Goal: Communication & Community: Connect with others

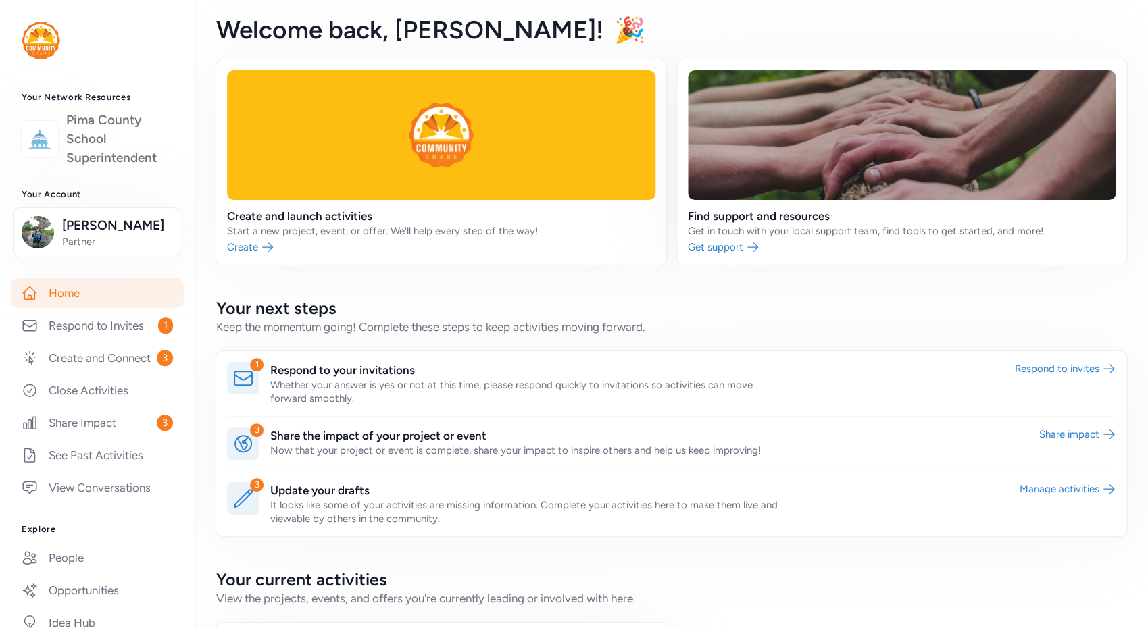
scroll to position [234, 0]
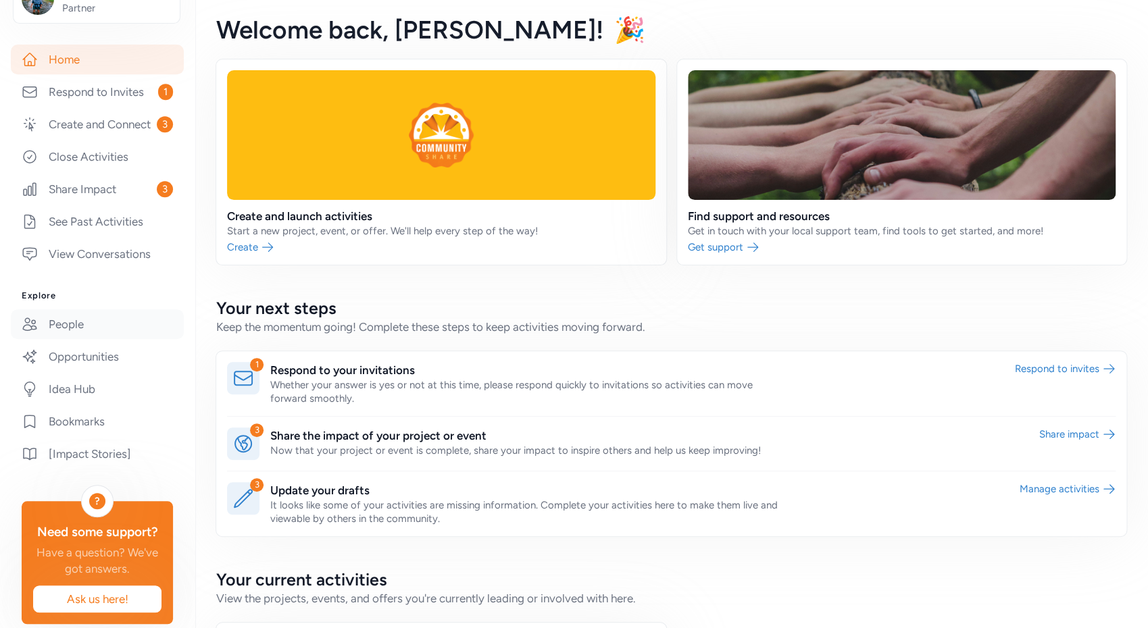
click at [88, 339] on link "People" at bounding box center [97, 324] width 173 height 30
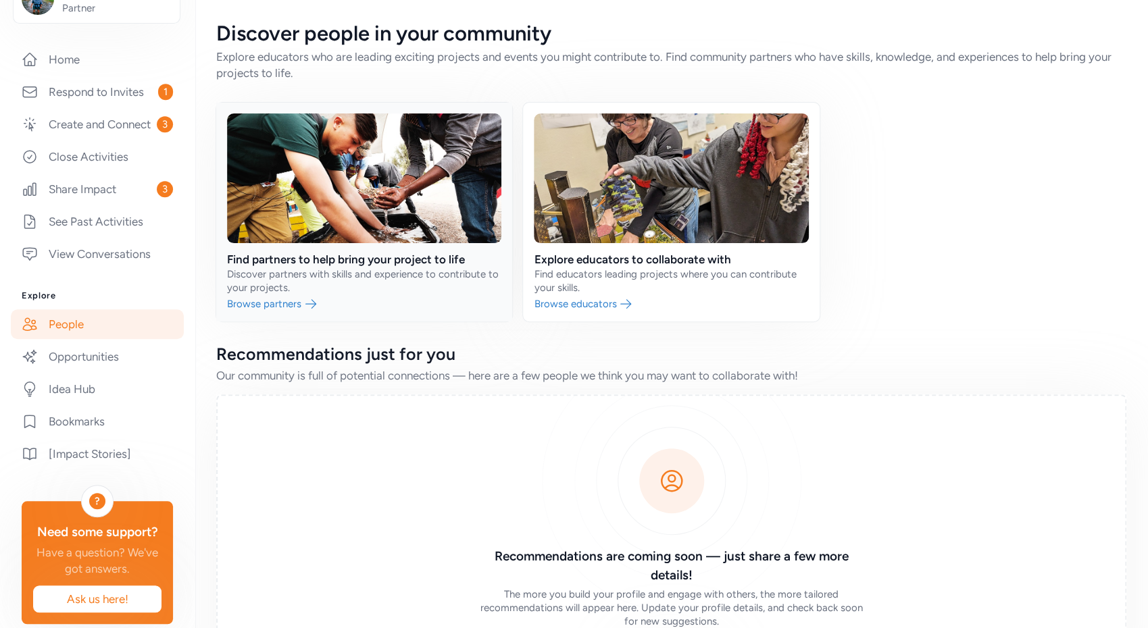
click at [278, 301] on link at bounding box center [364, 212] width 296 height 219
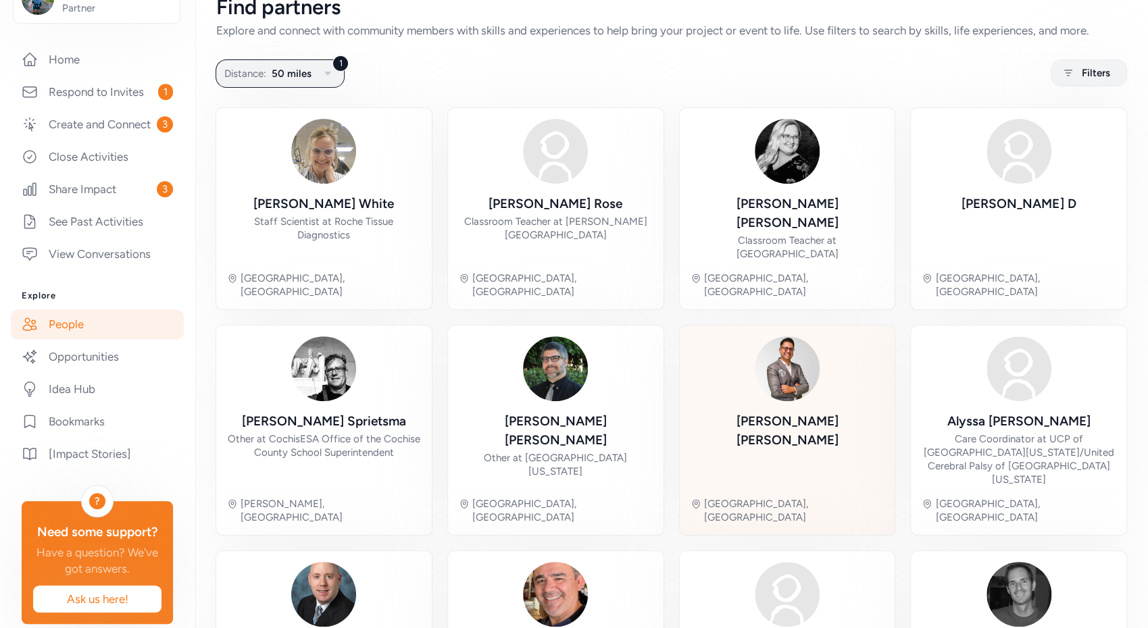
scroll to position [35, 0]
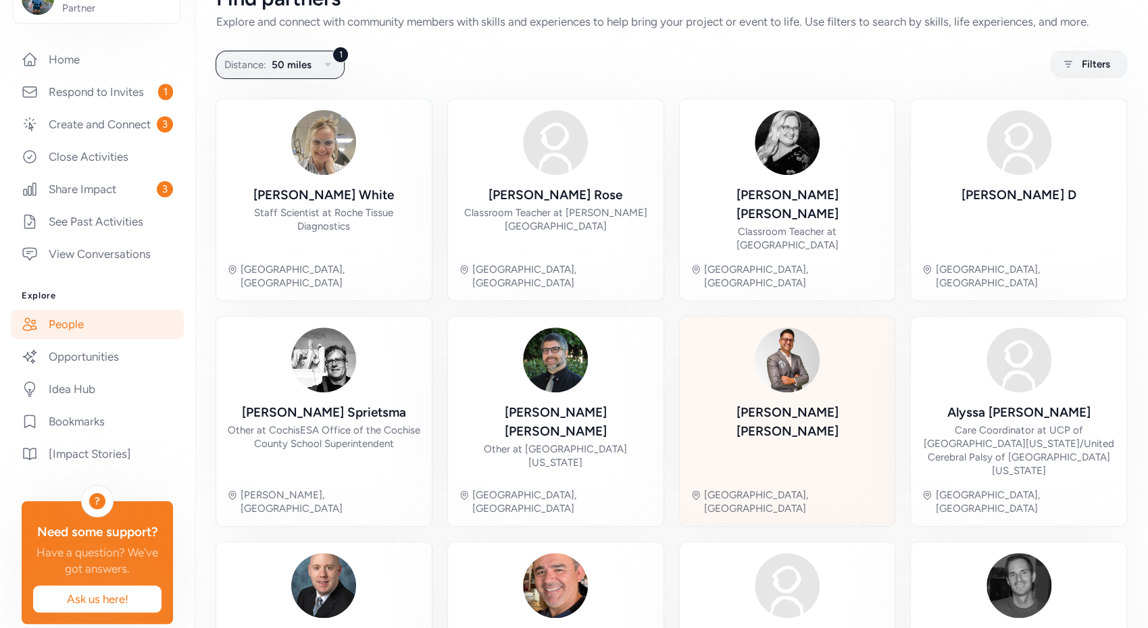
click at [783, 403] on div "[PERSON_NAME]" at bounding box center [788, 422] width 194 height 38
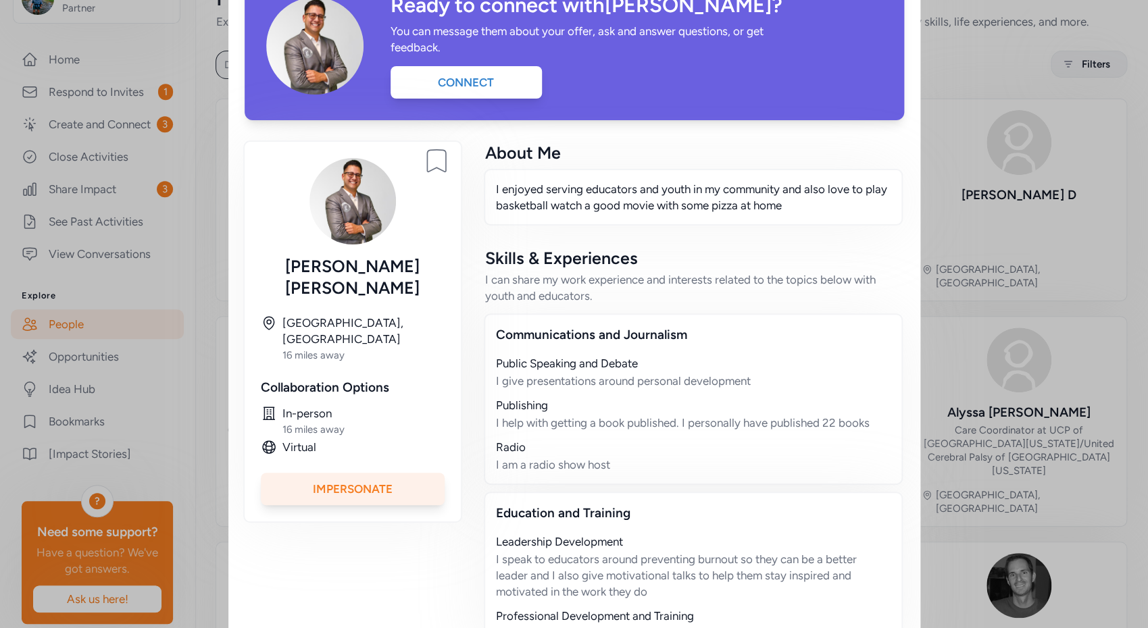
scroll to position [222, 0]
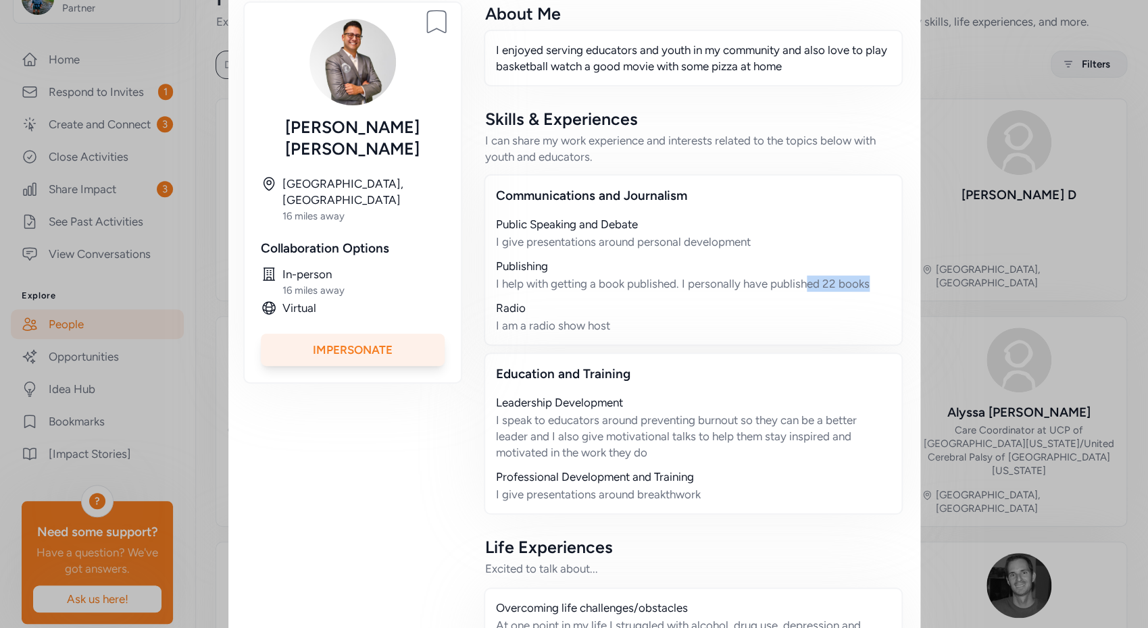
drag, startPoint x: 878, startPoint y: 288, endPoint x: 805, endPoint y: 284, distance: 72.4
click at [805, 284] on div "I help with getting a book published. I personally have published 22 books" at bounding box center [693, 284] width 395 height 16
drag, startPoint x: 621, startPoint y: 325, endPoint x: 532, endPoint y: 320, distance: 89.3
click at [532, 320] on div "I am a radio show host" at bounding box center [693, 326] width 395 height 16
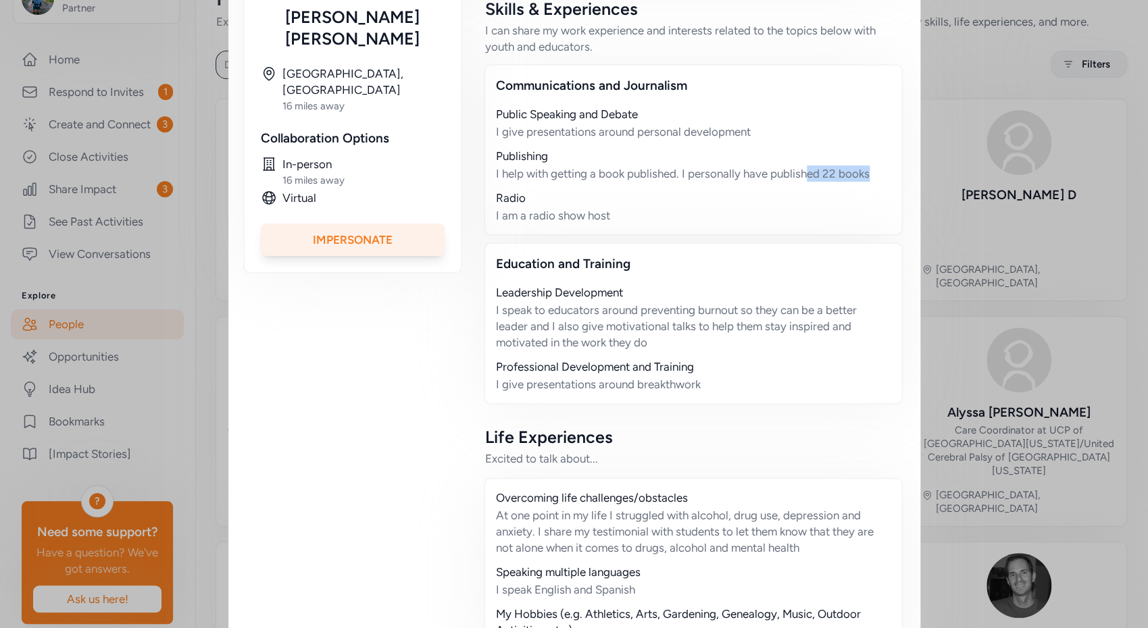
scroll to position [0, 0]
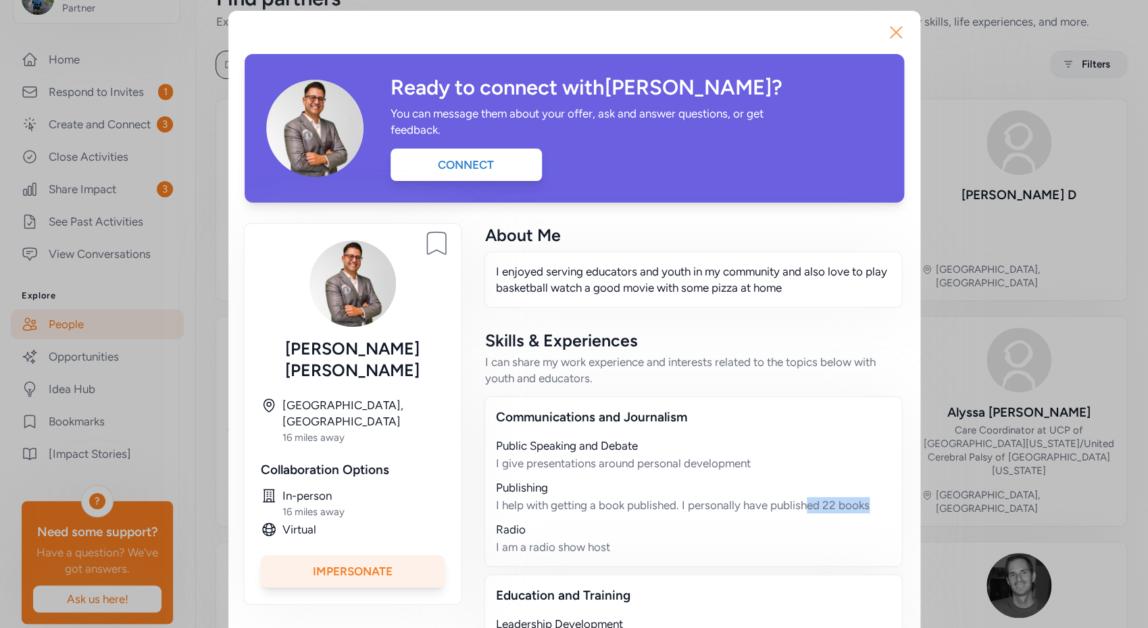
click at [894, 32] on icon "button" at bounding box center [896, 33] width 22 height 22
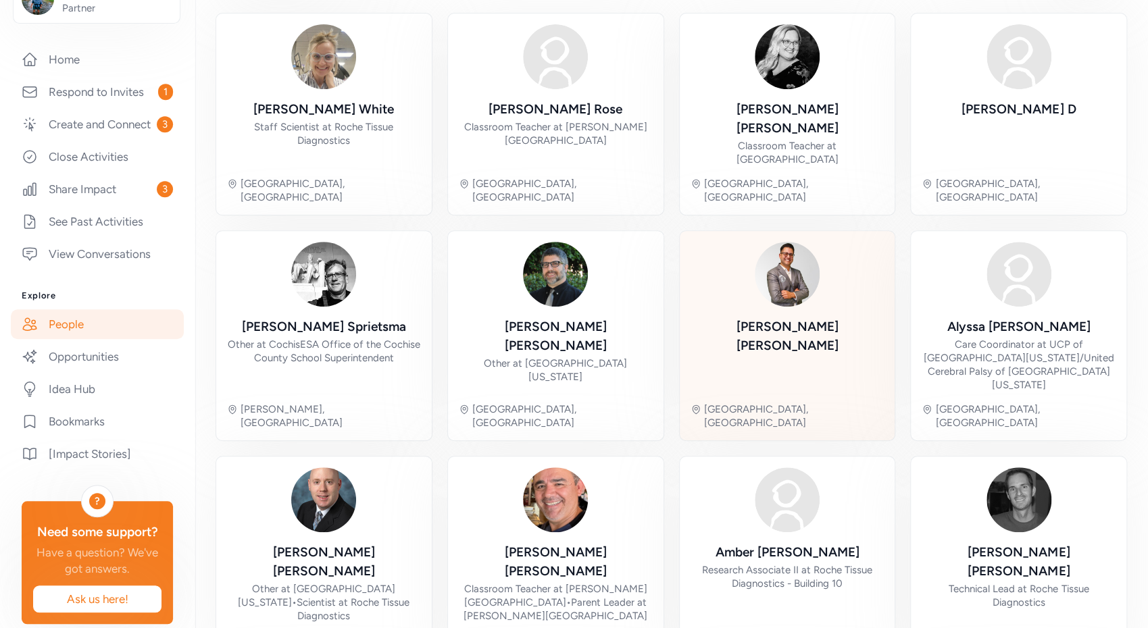
scroll to position [130, 0]
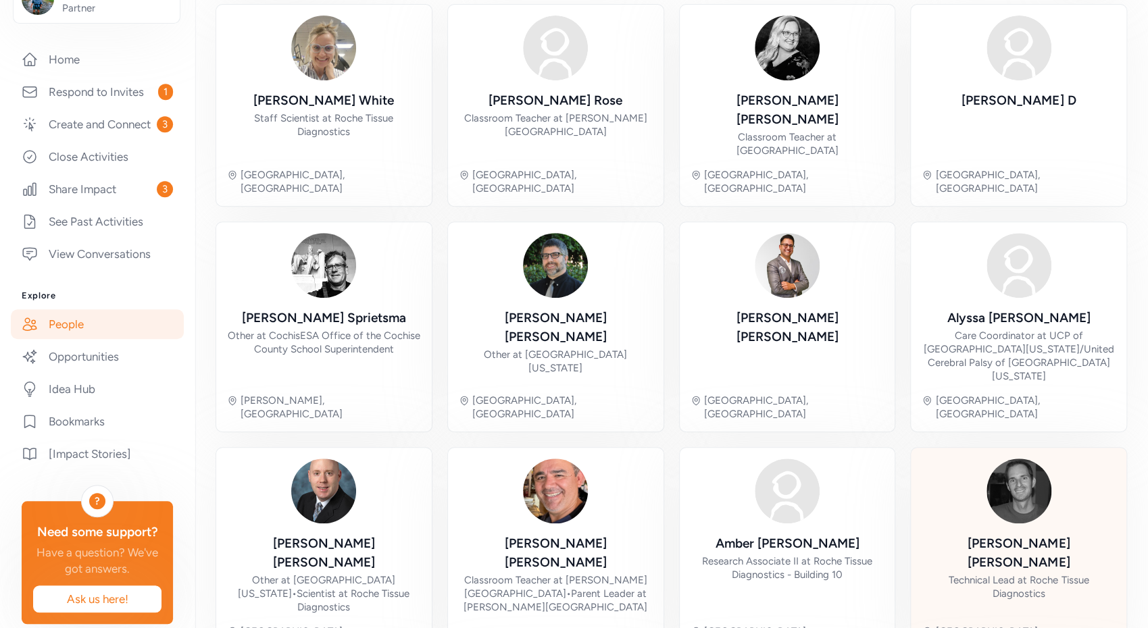
click at [993, 534] on div "[PERSON_NAME]" at bounding box center [1019, 553] width 194 height 38
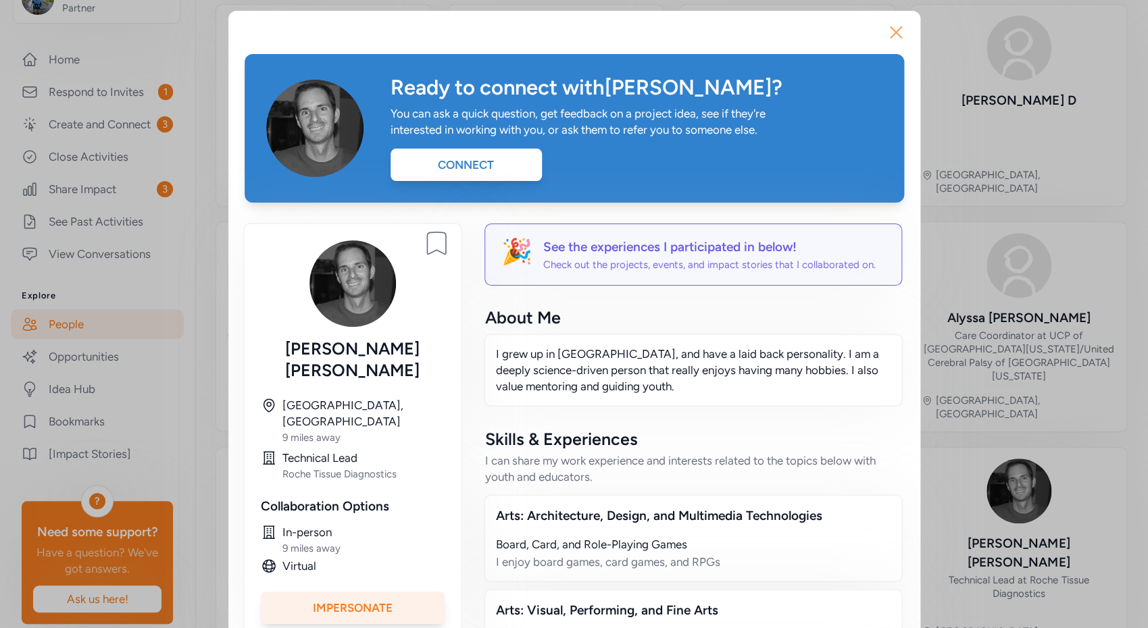
click at [891, 30] on icon "button" at bounding box center [896, 33] width 22 height 22
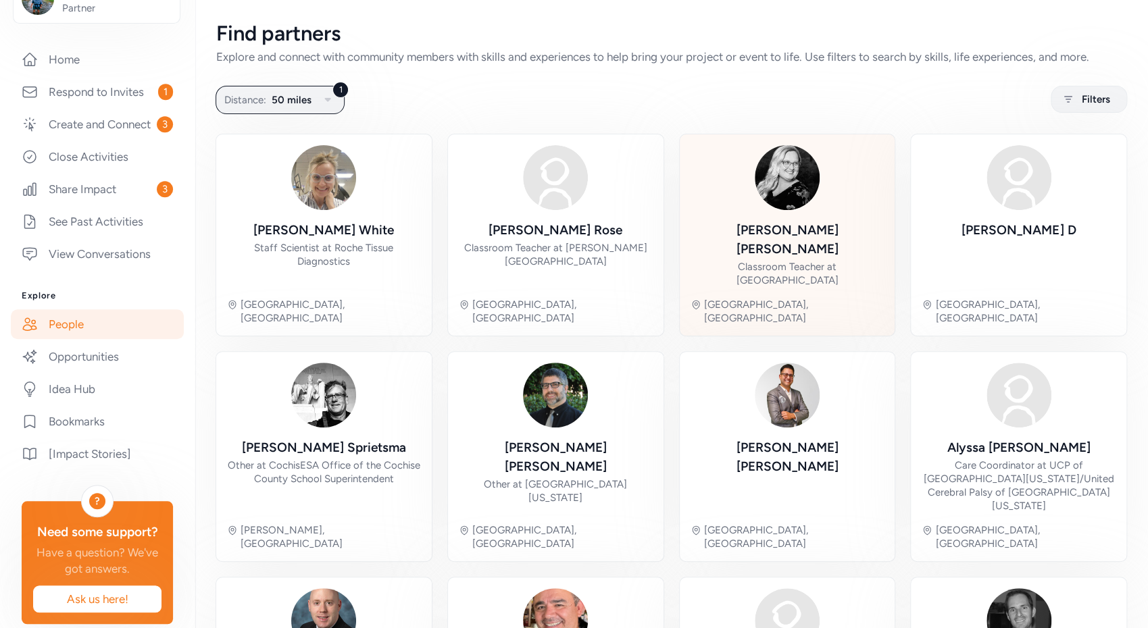
click at [793, 236] on div "[PERSON_NAME]" at bounding box center [788, 240] width 194 height 38
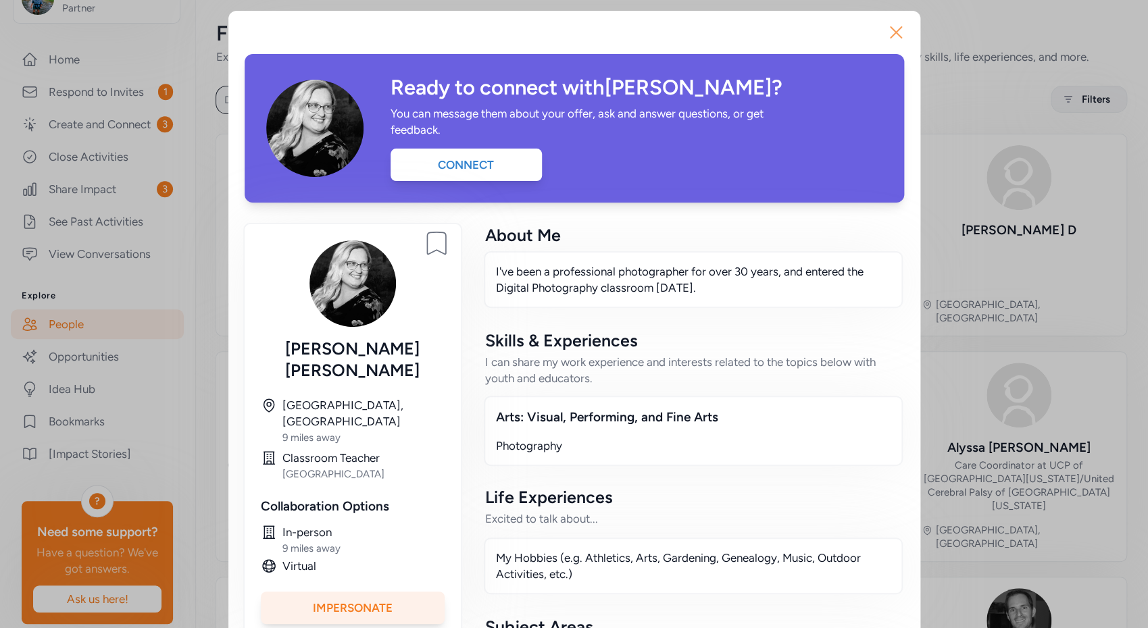
click at [891, 31] on icon "button" at bounding box center [896, 32] width 11 height 11
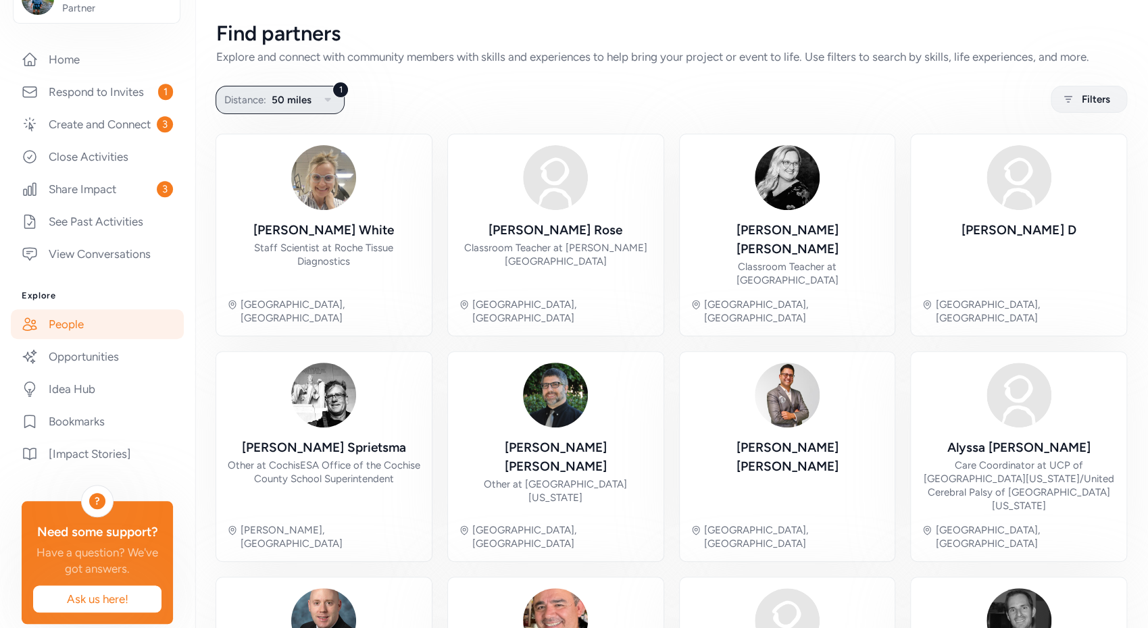
click at [294, 94] on span "50 miles" at bounding box center [292, 100] width 40 height 16
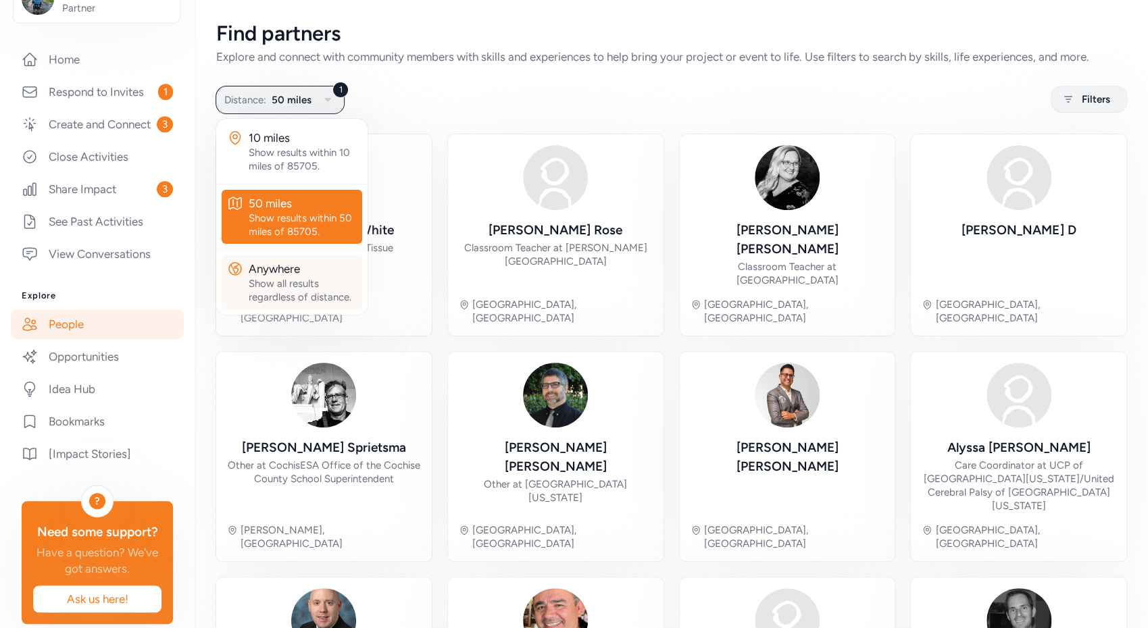
click at [299, 280] on div "Show all results regardless of distance." at bounding box center [303, 290] width 108 height 27
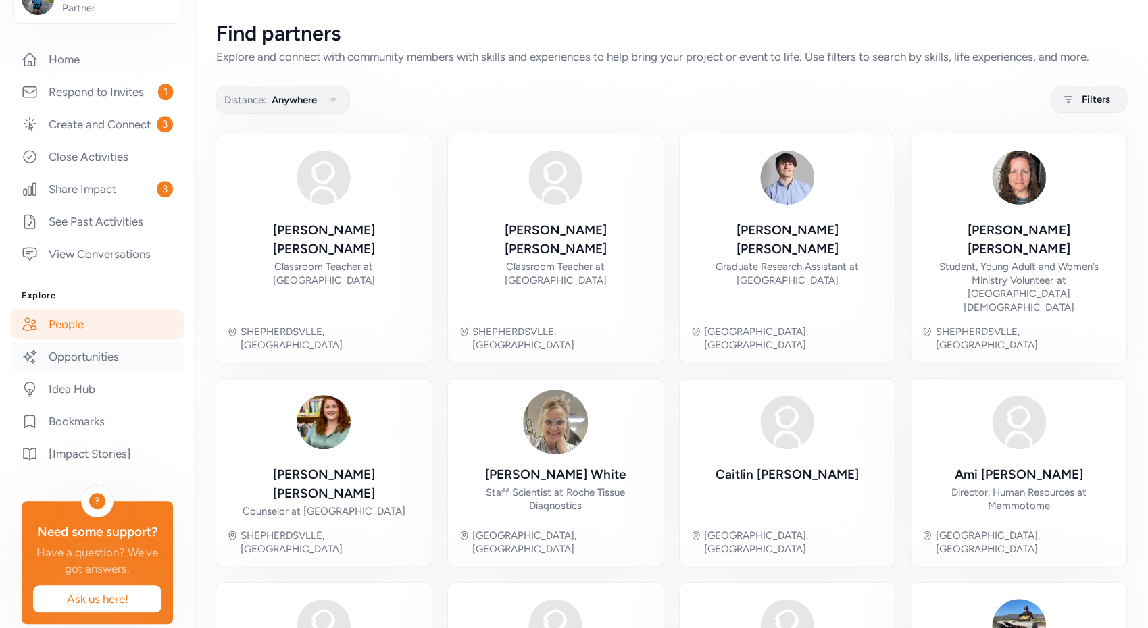
click at [92, 372] on link "Opportunities" at bounding box center [97, 357] width 173 height 30
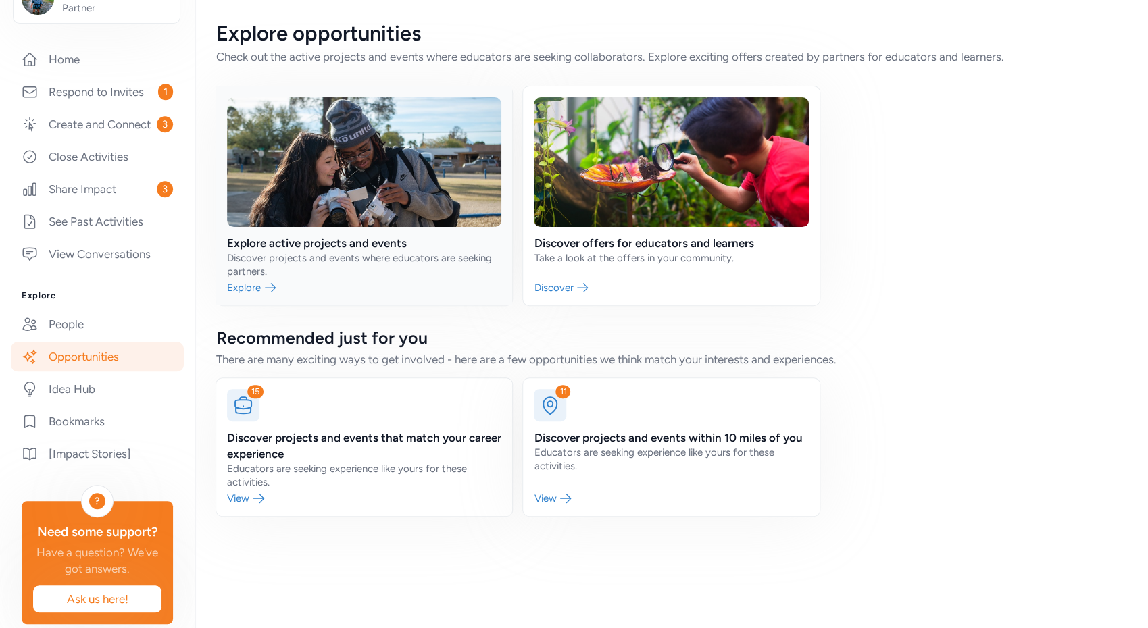
click at [320, 241] on link at bounding box center [364, 195] width 296 height 219
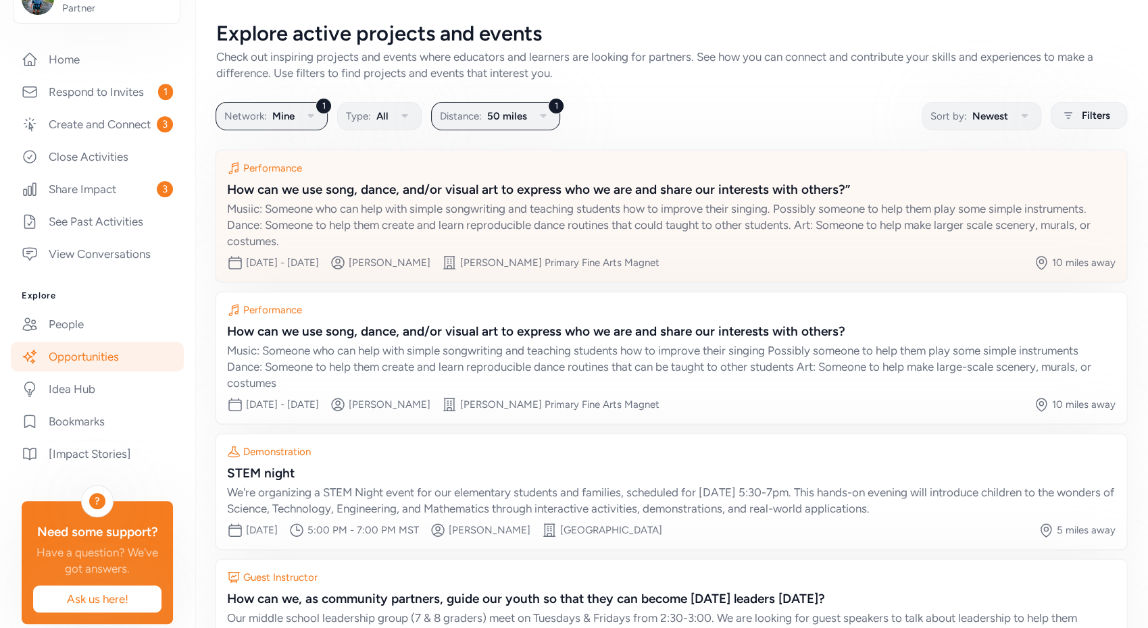
scroll to position [116, 0]
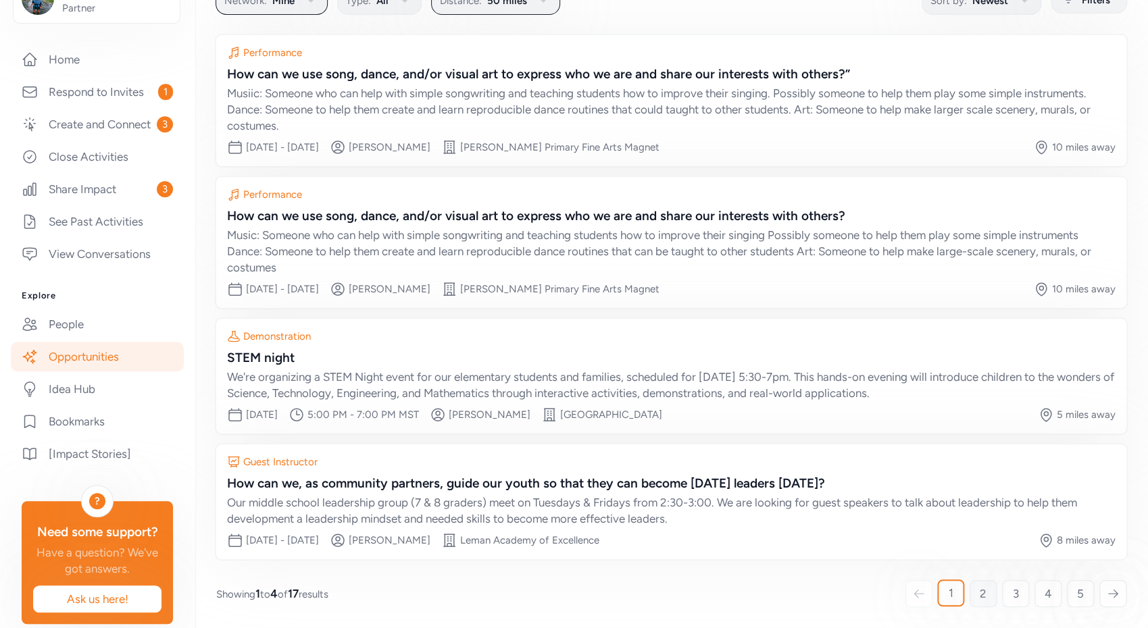
click at [980, 593] on span "2" at bounding box center [983, 594] width 7 height 16
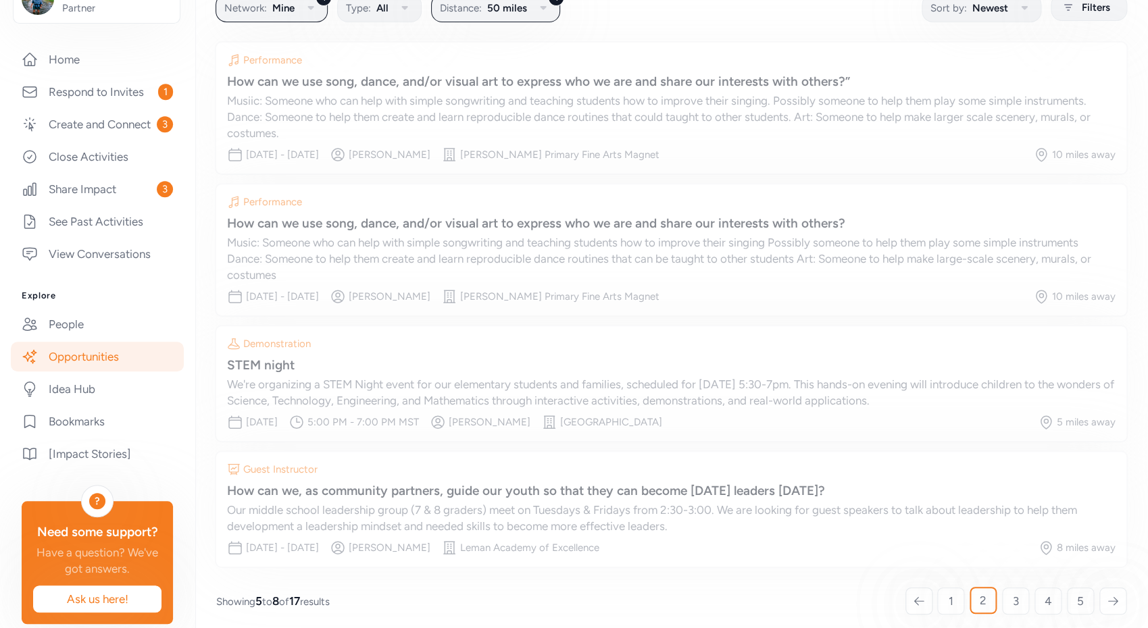
scroll to position [99, 0]
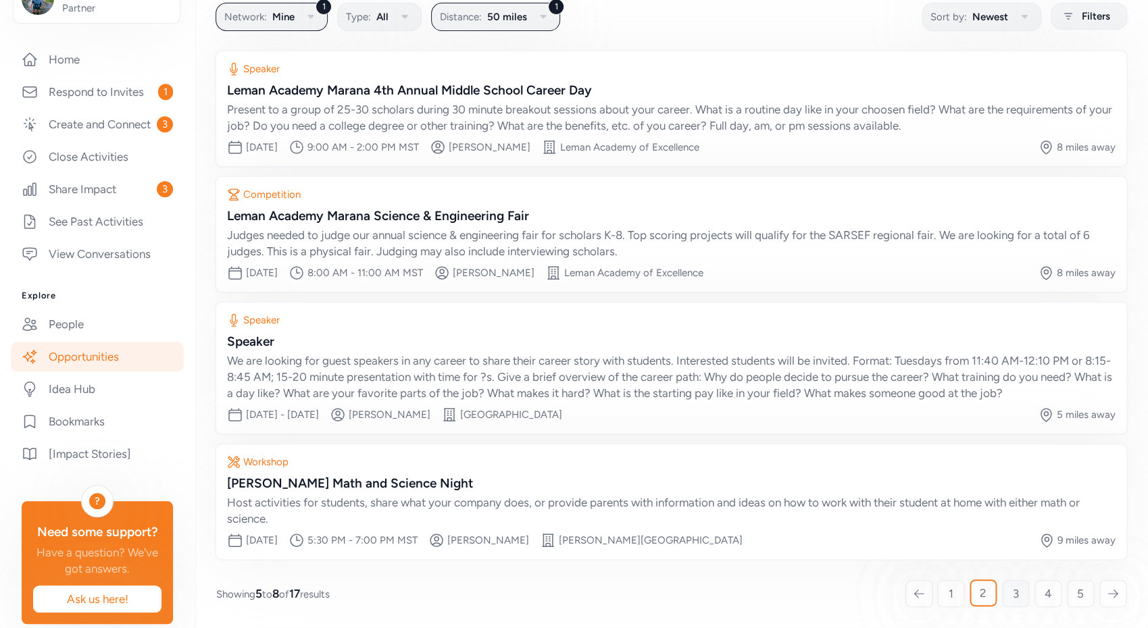
click at [1013, 594] on span "3" at bounding box center [1016, 594] width 6 height 16
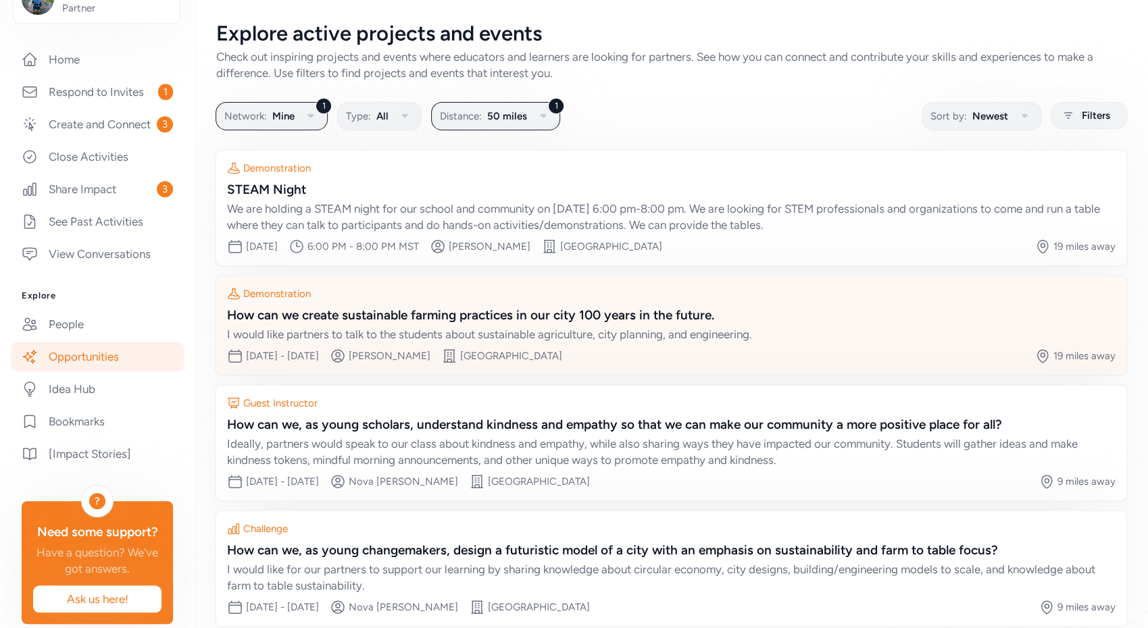
click at [480, 317] on div "How can we create sustainable farming practices in our city 100 years in the fu…" at bounding box center [671, 315] width 889 height 19
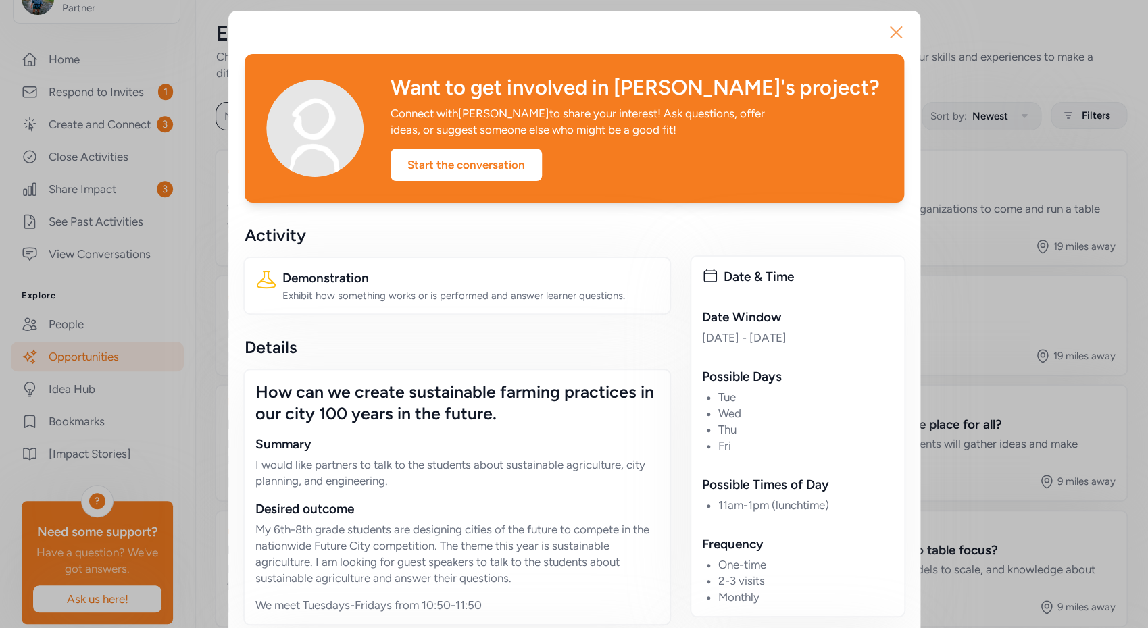
click at [893, 33] on icon "button" at bounding box center [896, 33] width 22 height 22
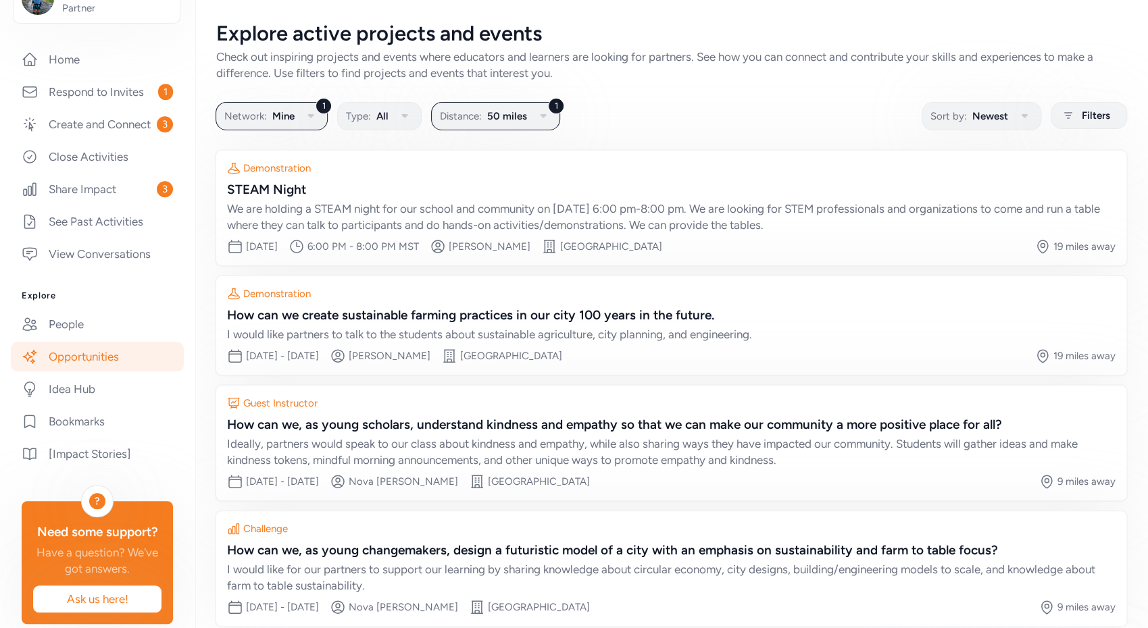
click at [139, 371] on link "Opportunities" at bounding box center [97, 357] width 173 height 30
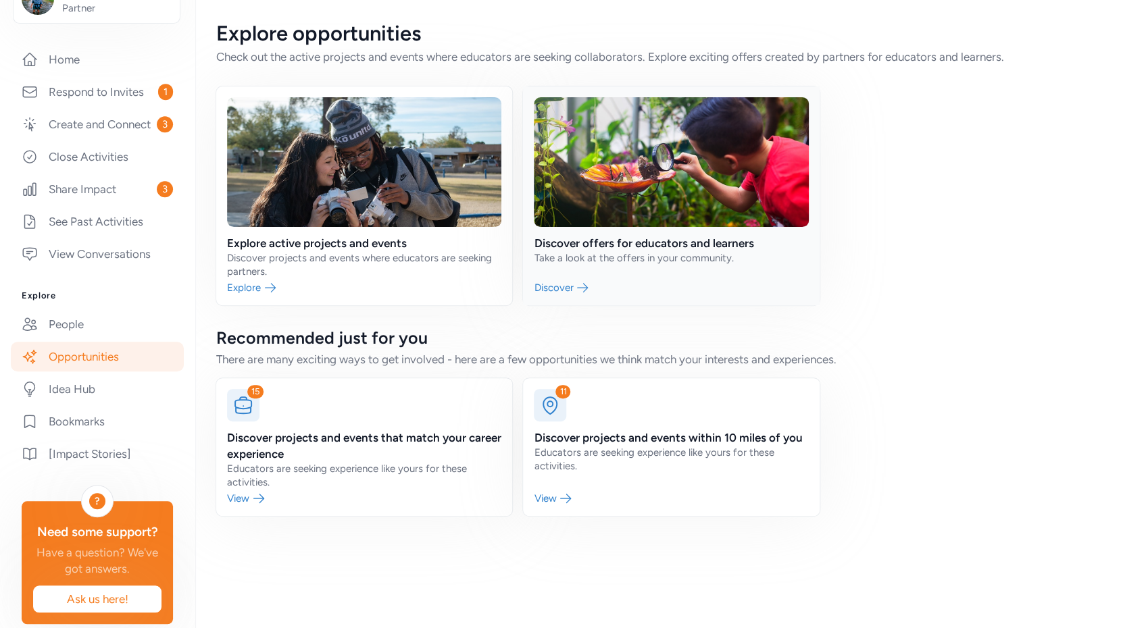
click at [605, 250] on link at bounding box center [671, 195] width 296 height 219
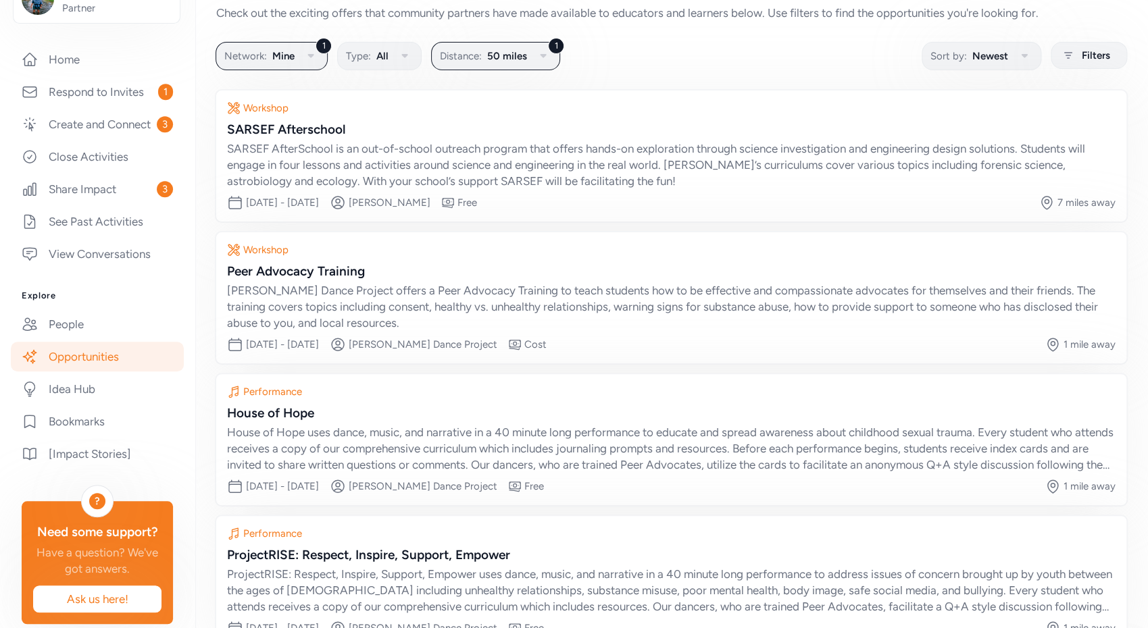
scroll to position [132, 0]
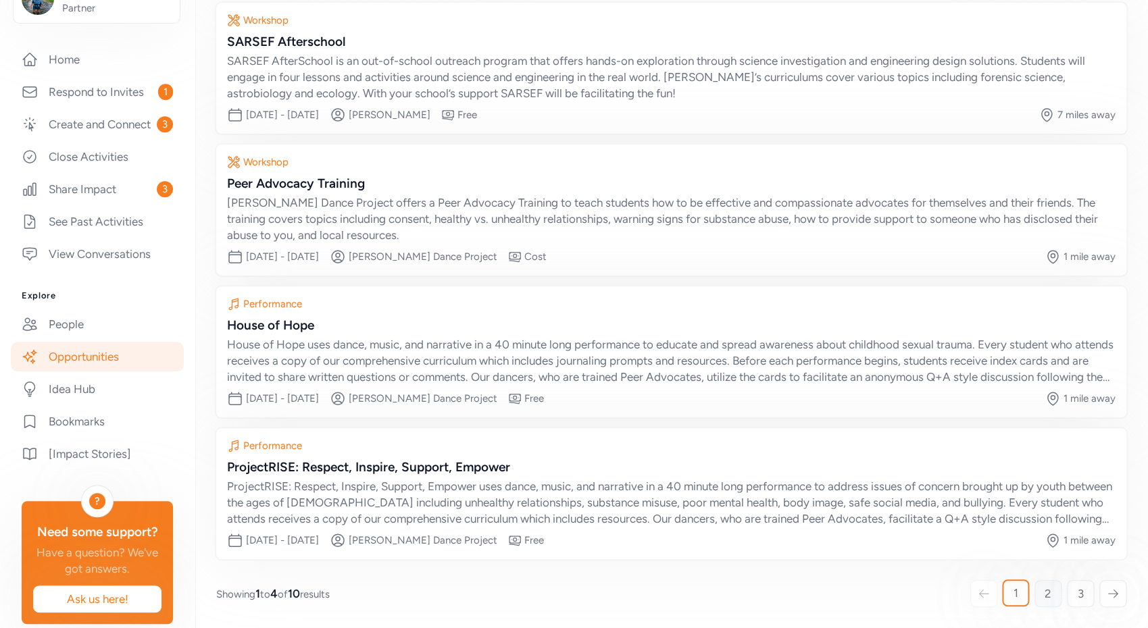
click at [1045, 599] on span "2" at bounding box center [1048, 594] width 7 height 16
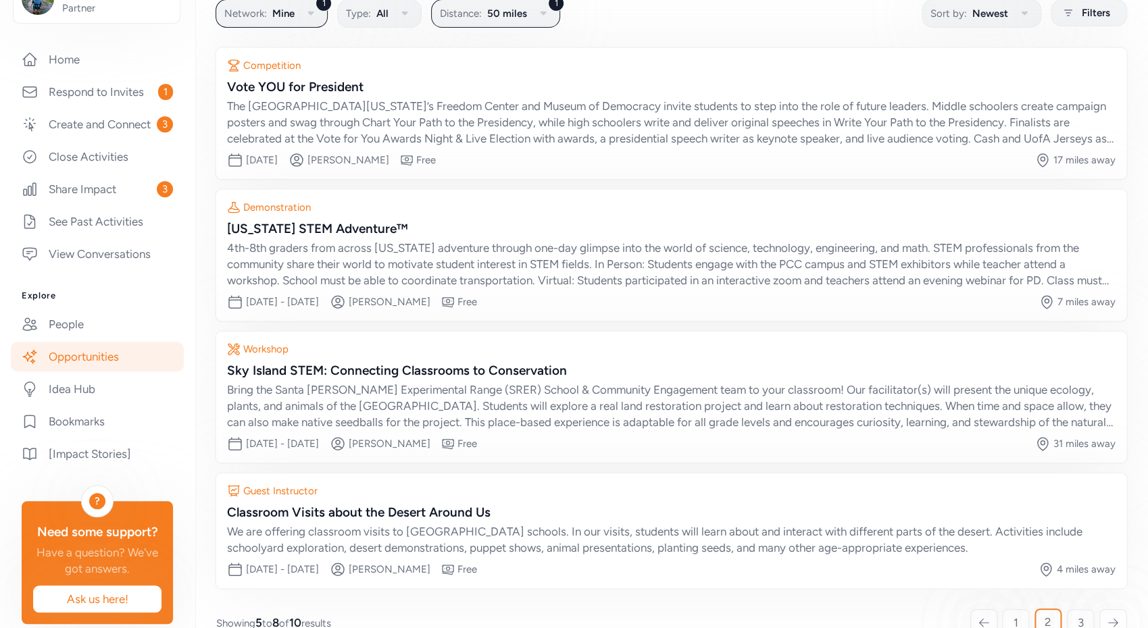
scroll to position [86, 0]
click at [107, 469] on link "[Impact Stories]" at bounding box center [97, 454] width 173 height 30
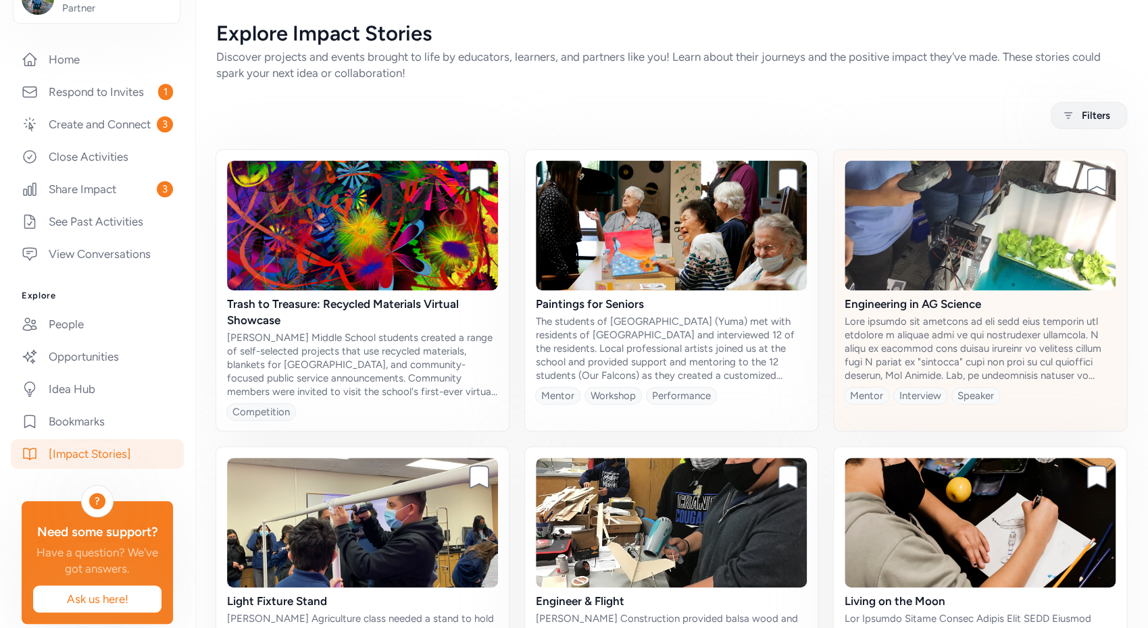
click at [903, 250] on img at bounding box center [980, 226] width 271 height 130
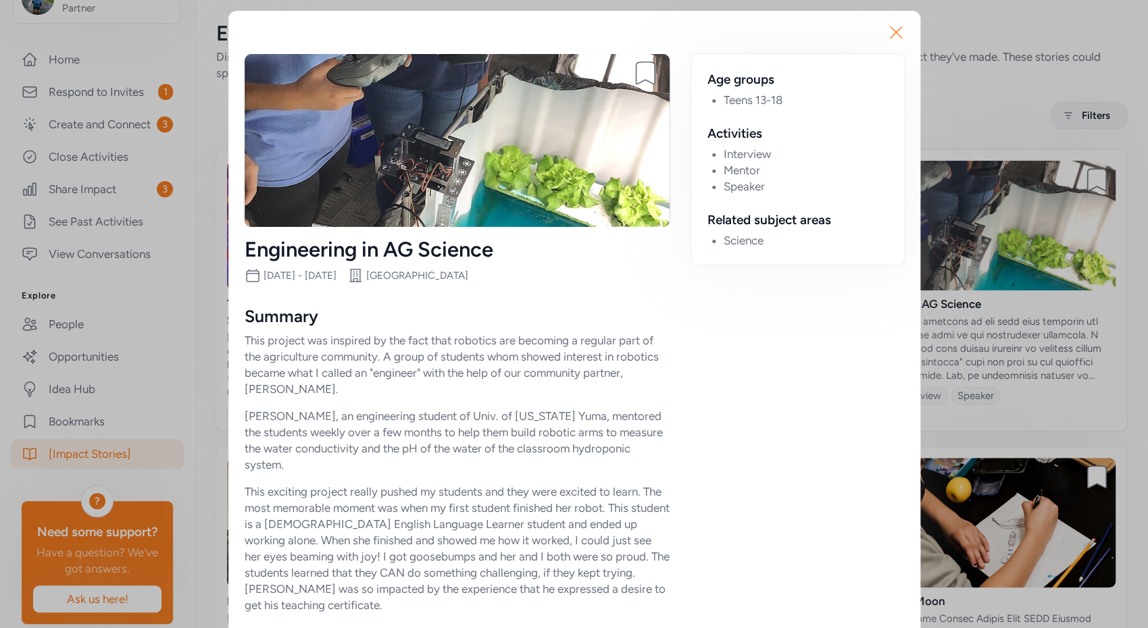
click at [890, 29] on icon "button" at bounding box center [896, 33] width 22 height 22
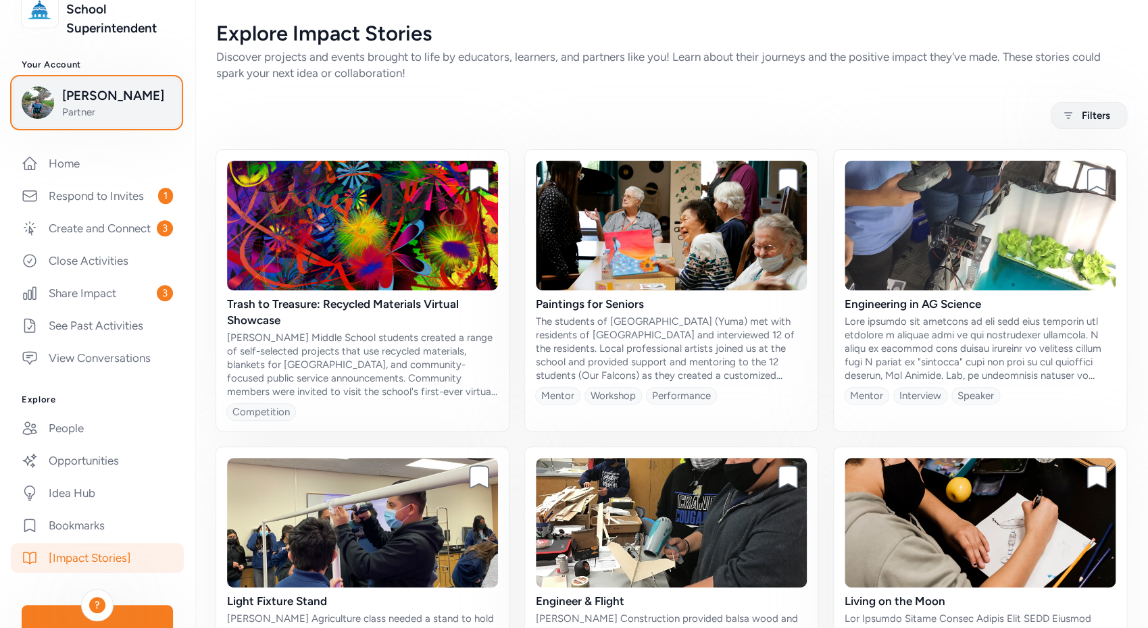
scroll to position [121, 0]
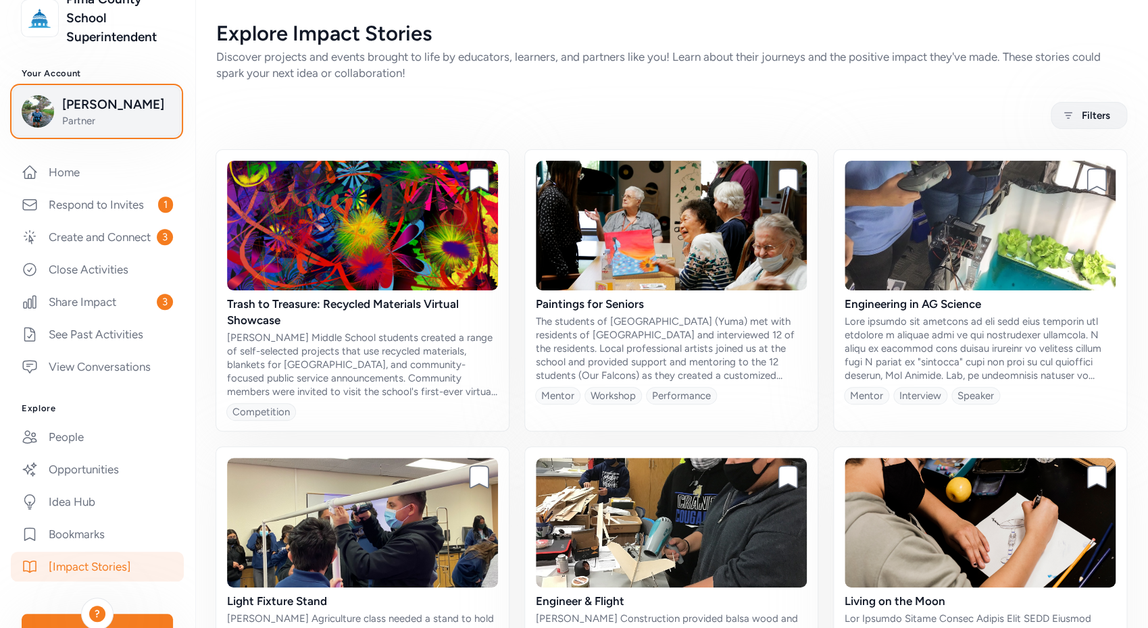
click at [114, 114] on span "Partner" at bounding box center [116, 121] width 109 height 14
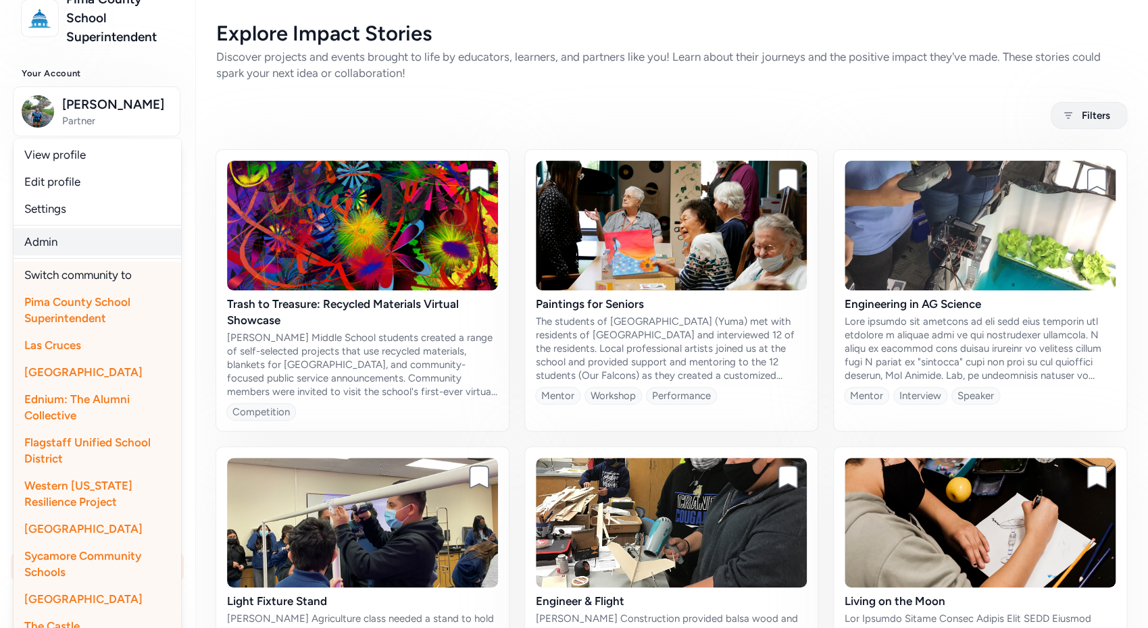
click at [52, 244] on link "Admin" at bounding box center [98, 241] width 168 height 27
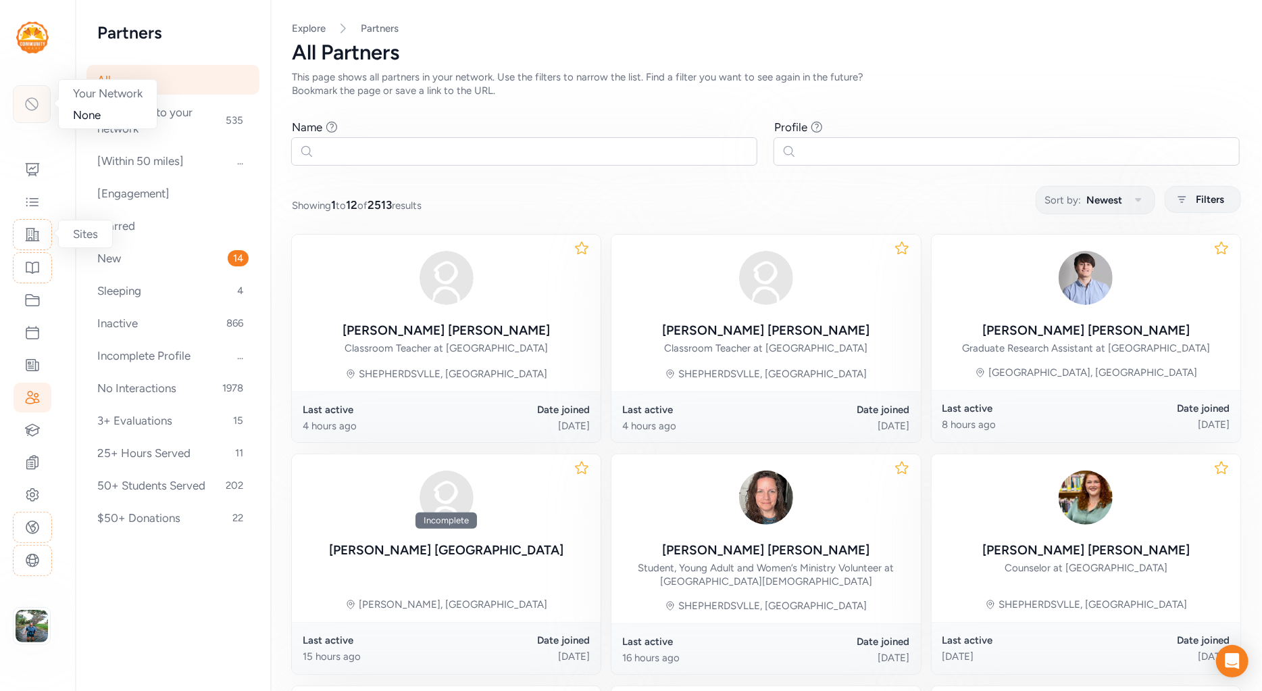
click at [26, 101] on icon at bounding box center [32, 104] width 16 height 16
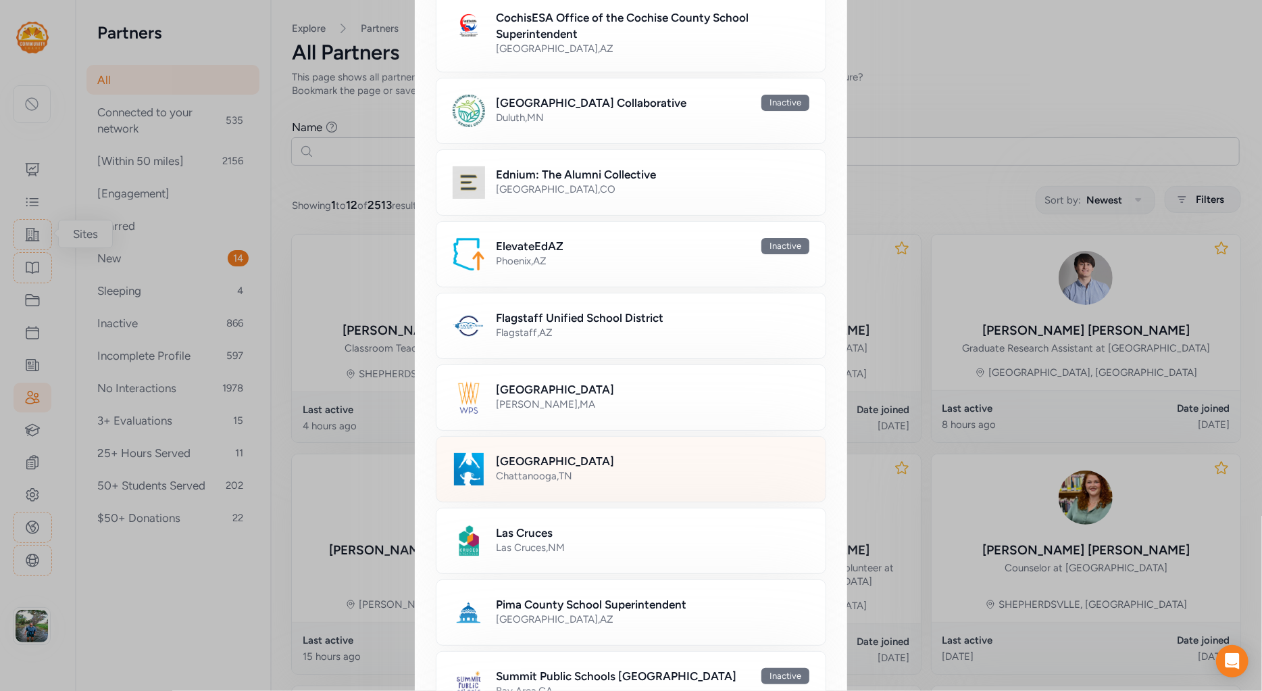
scroll to position [342, 0]
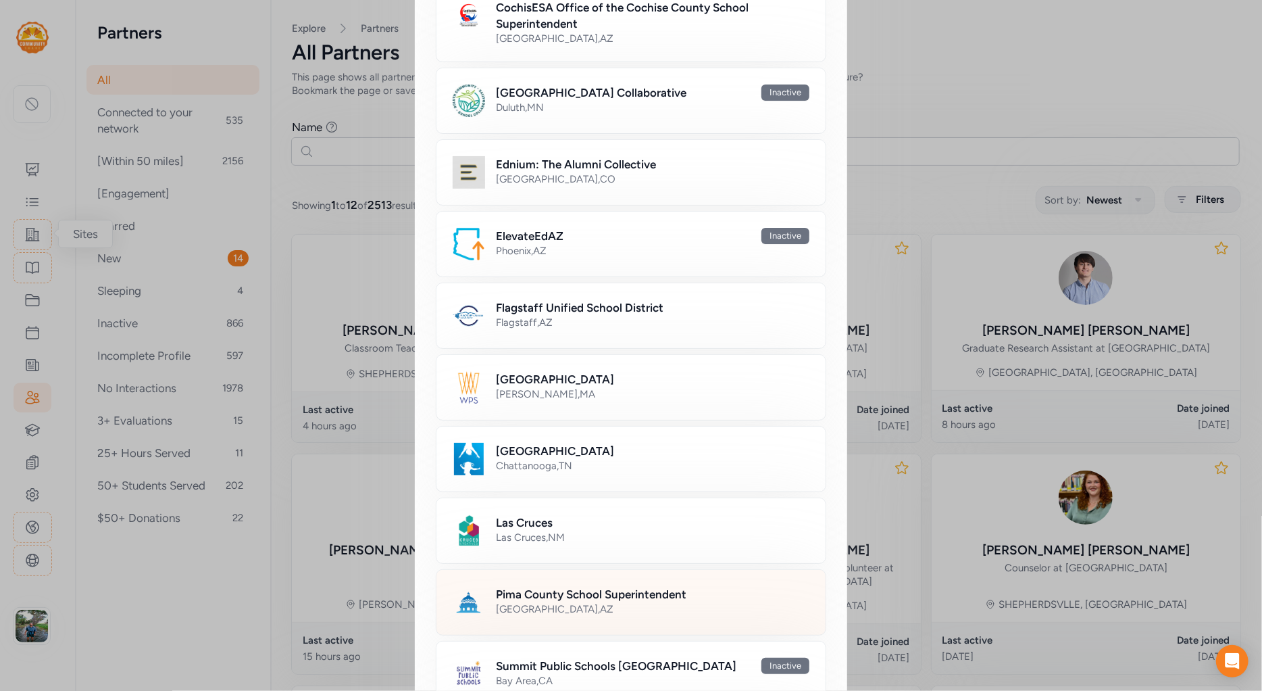
click at [570, 593] on h2 "Pima County School Superintendent" at bounding box center [591, 594] width 191 height 16
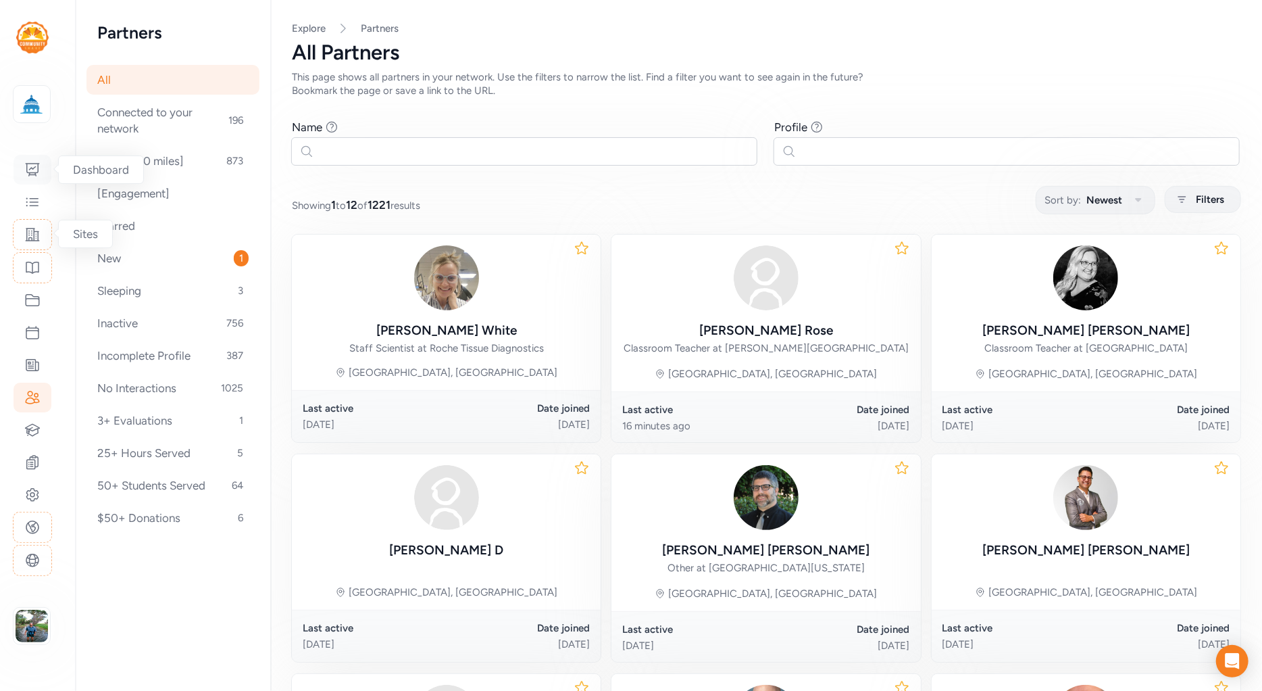
click at [34, 166] on icon at bounding box center [32, 169] width 16 height 16
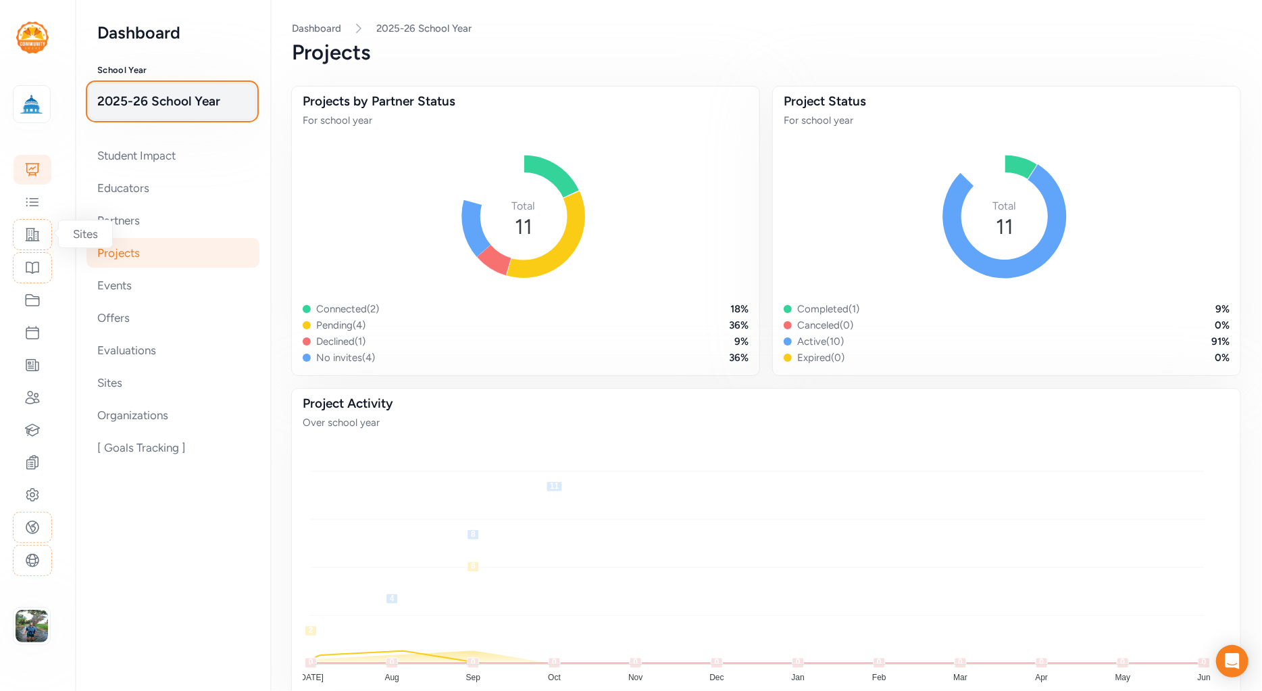
click at [171, 99] on span "2025-26 School Year" at bounding box center [172, 101] width 150 height 19
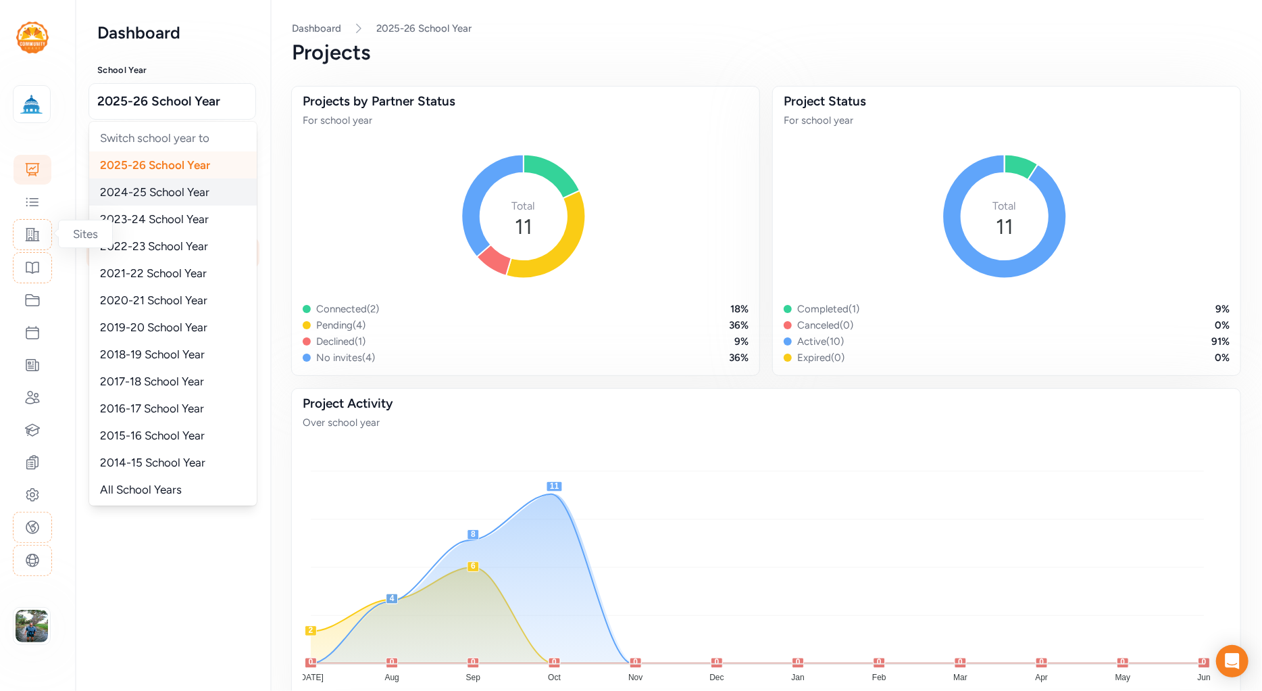
click at [159, 186] on span "2024-25 School Year" at bounding box center [154, 192] width 109 height 14
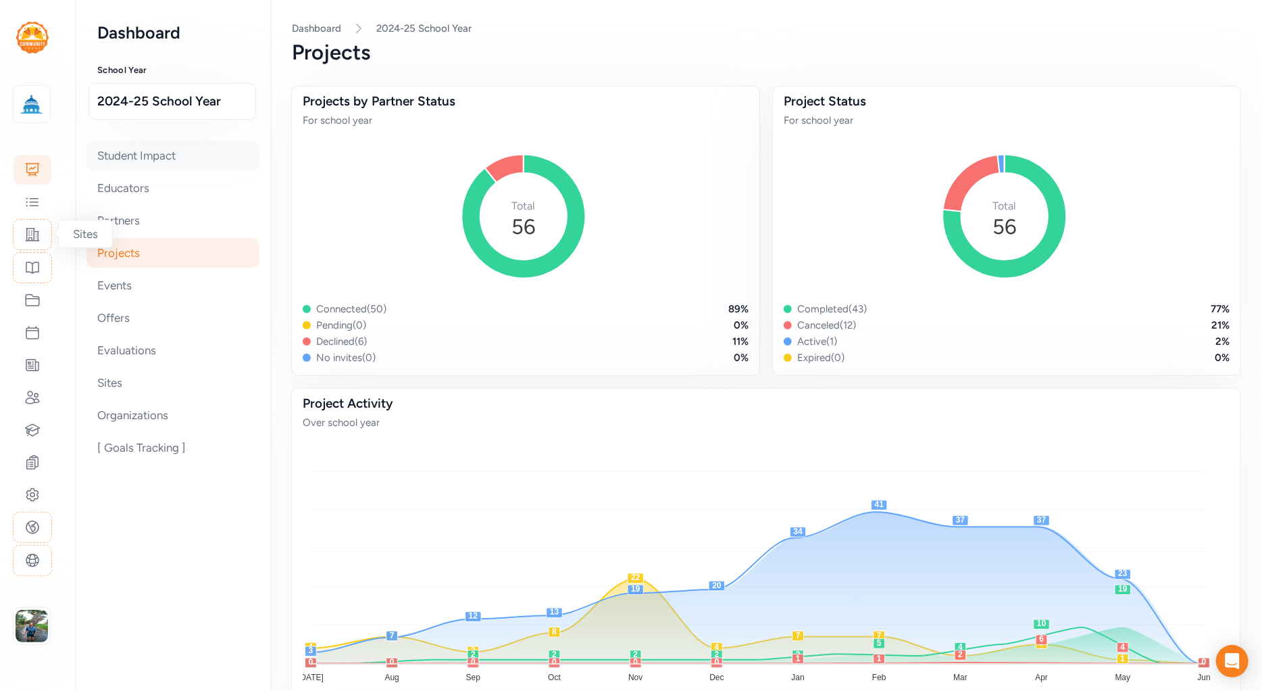
click at [144, 157] on div "Student Impact" at bounding box center [172, 156] width 173 height 30
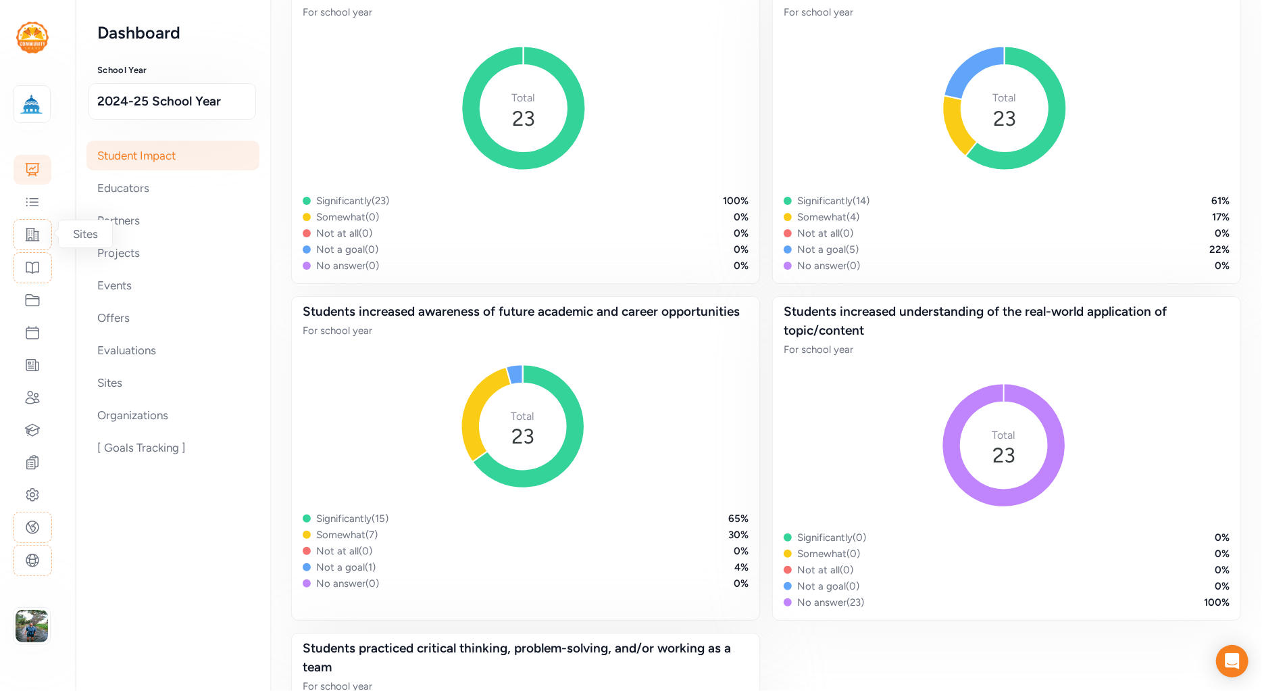
scroll to position [425, 0]
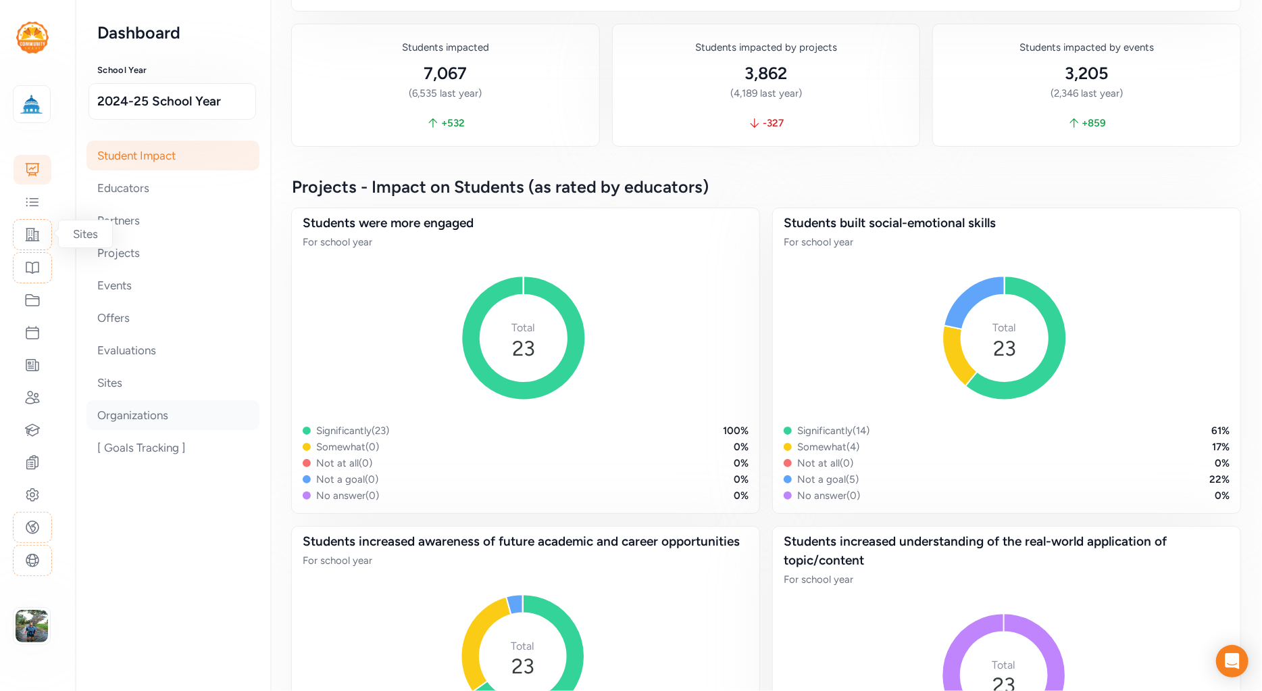
click at [153, 414] on div "Organizations" at bounding box center [172, 415] width 173 height 30
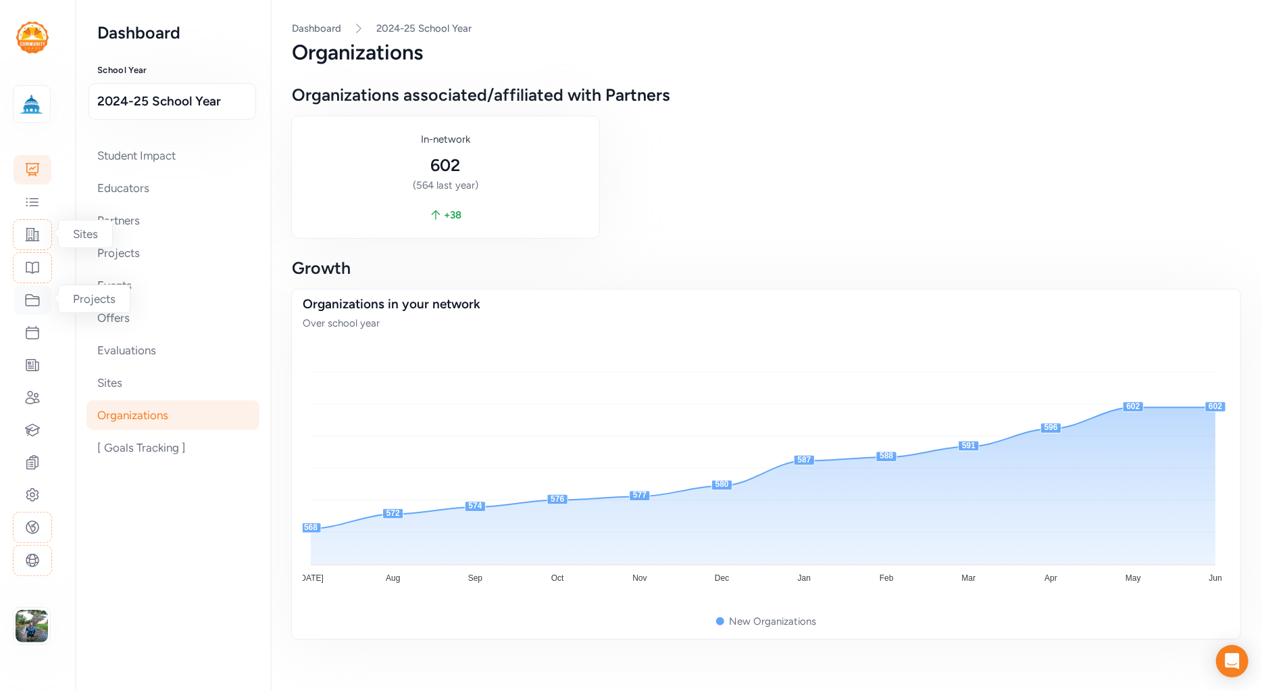
click at [32, 297] on icon at bounding box center [33, 300] width 14 height 11
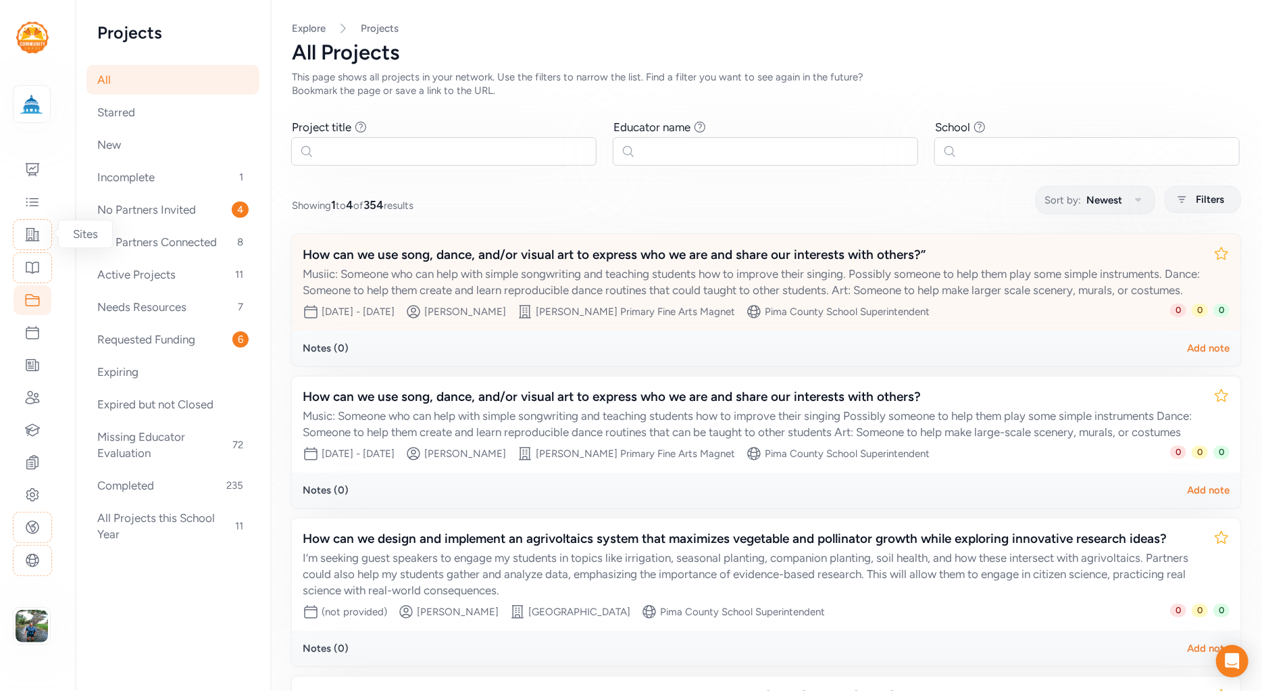
scroll to position [216, 0]
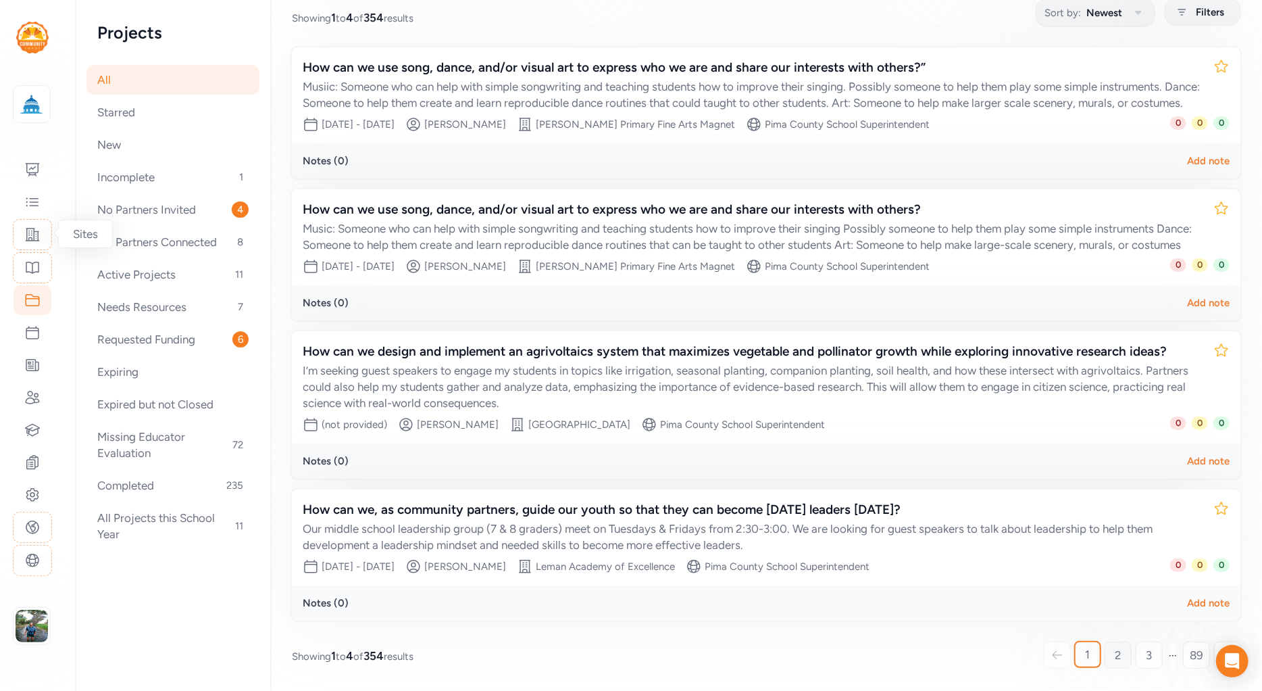
click at [1115, 652] on span "2" at bounding box center [1118, 655] width 7 height 16
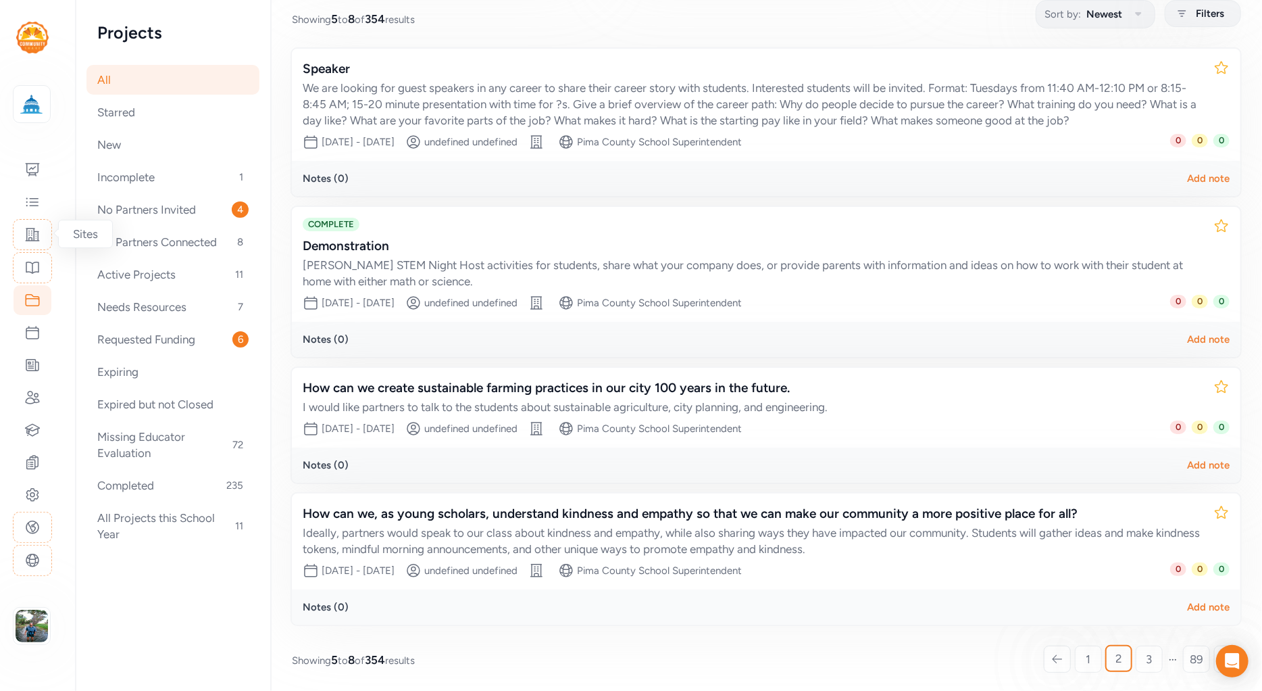
scroll to position [186, 0]
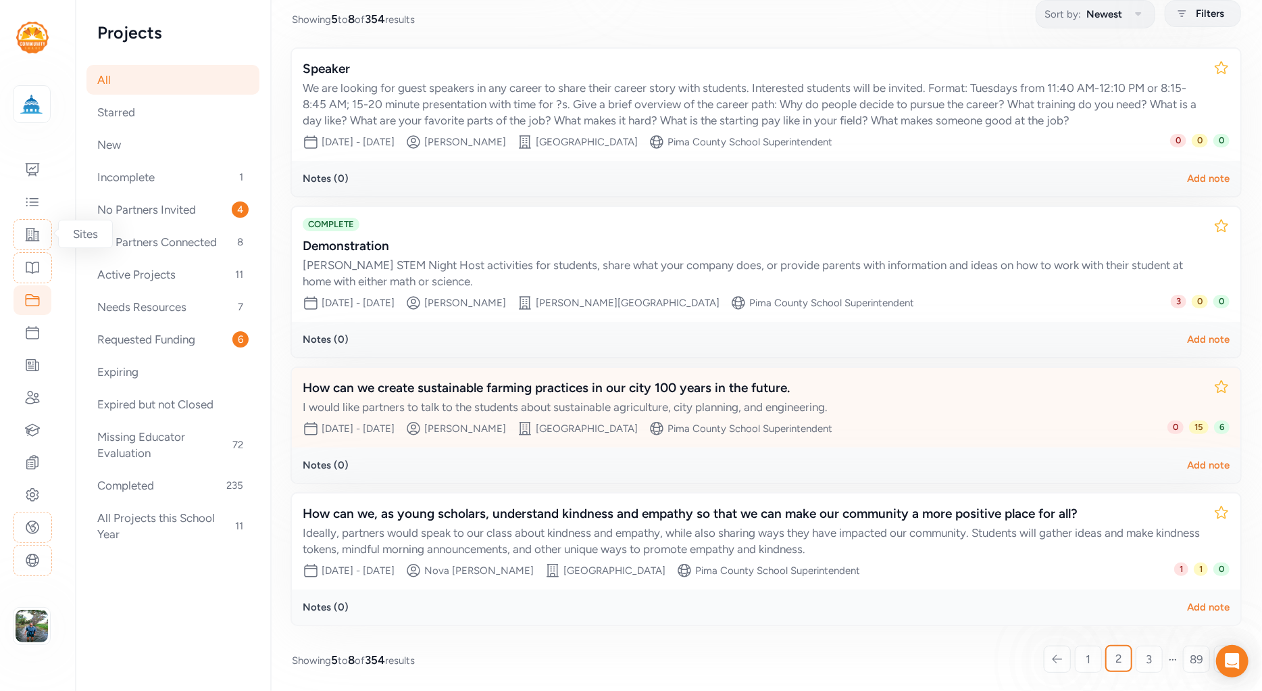
click at [684, 382] on div "How can we create sustainable farming practices in our city 100 years in the fu…" at bounding box center [753, 387] width 900 height 19
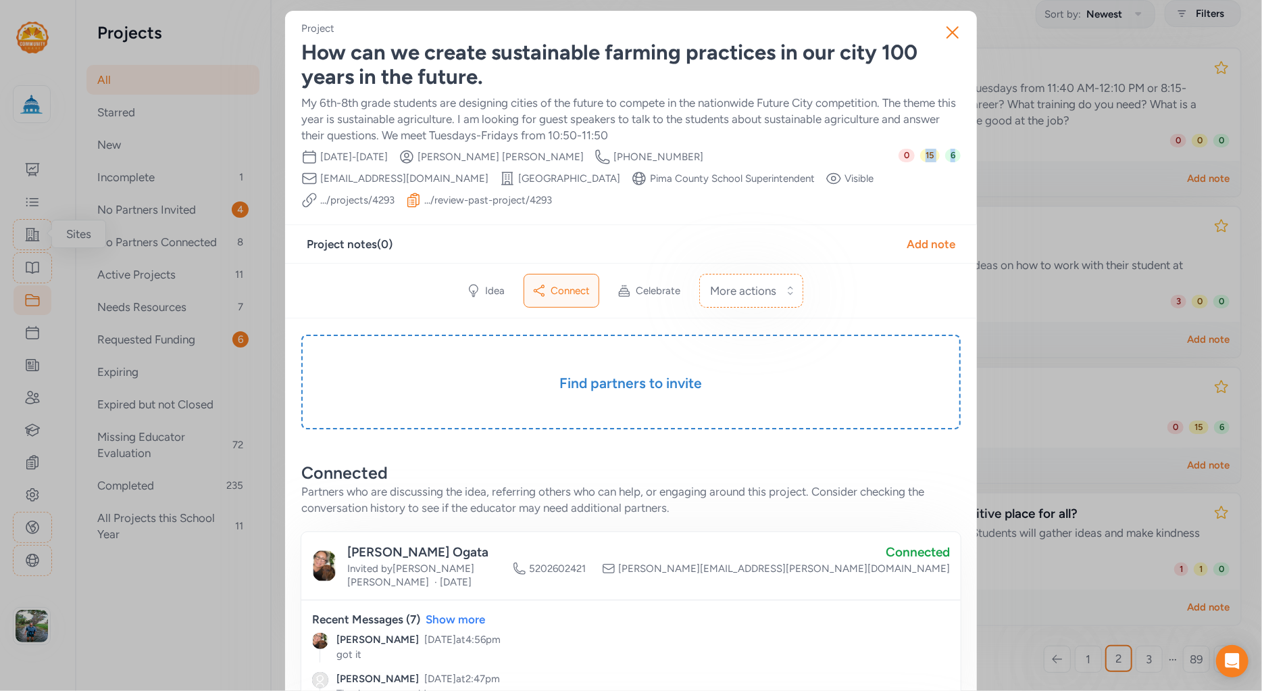
drag, startPoint x: 951, startPoint y: 161, endPoint x: 943, endPoint y: 170, distance: 12.0
click at [921, 159] on div "0 15 6" at bounding box center [930, 178] width 62 height 59
click at [945, 172] on div "0 15 6" at bounding box center [930, 178] width 62 height 59
drag, startPoint x: 952, startPoint y: 160, endPoint x: 943, endPoint y: 157, distance: 9.4
click at [945, 157] on span "6" at bounding box center [953, 156] width 16 height 14
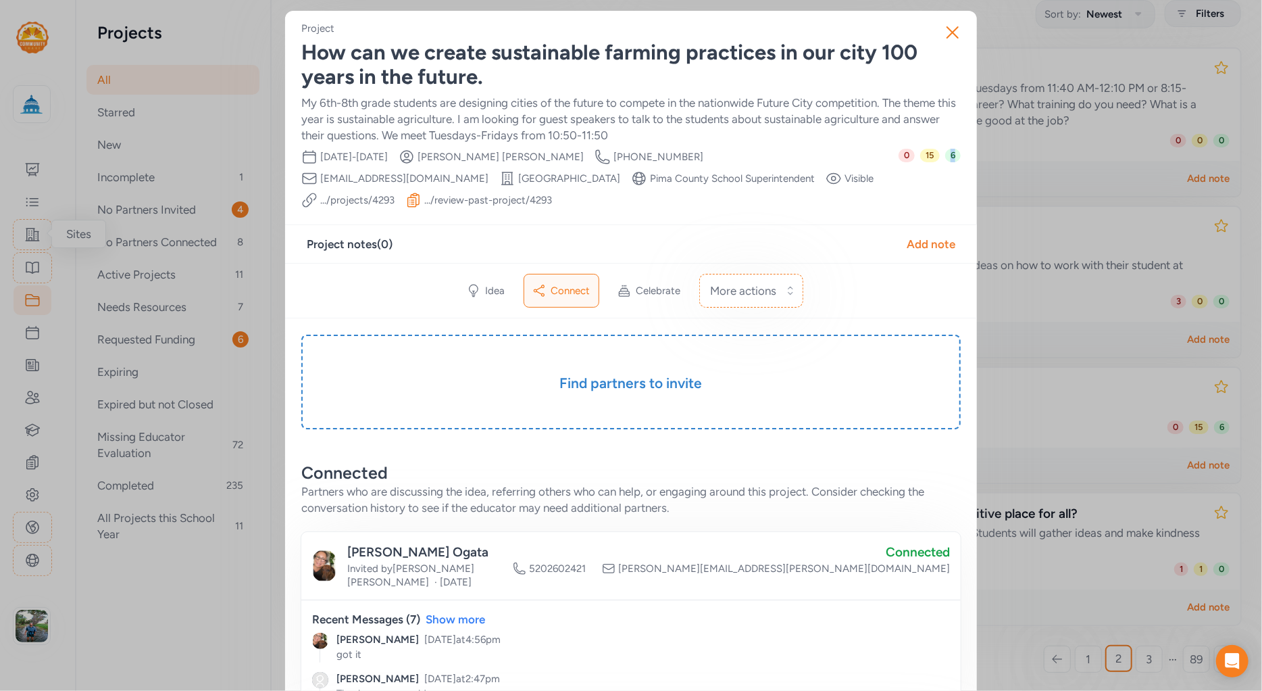
scroll to position [47, 0]
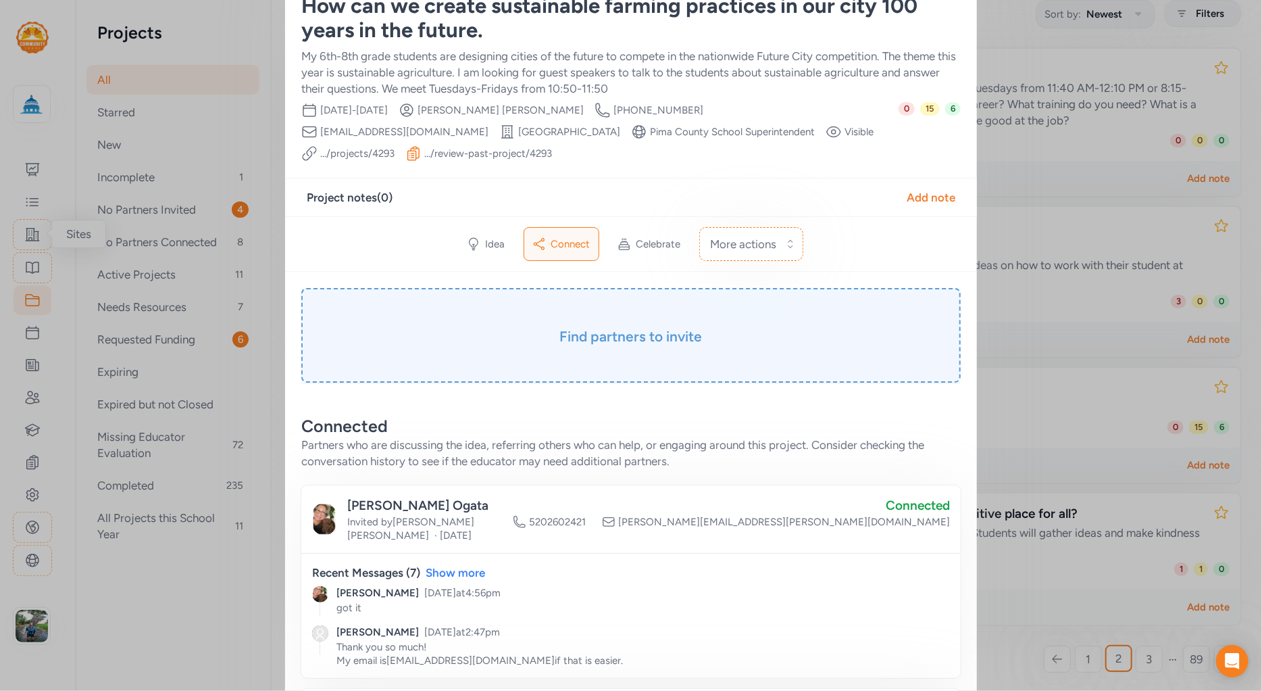
click at [634, 344] on h3 "Find partners to invite" at bounding box center [631, 336] width 592 height 19
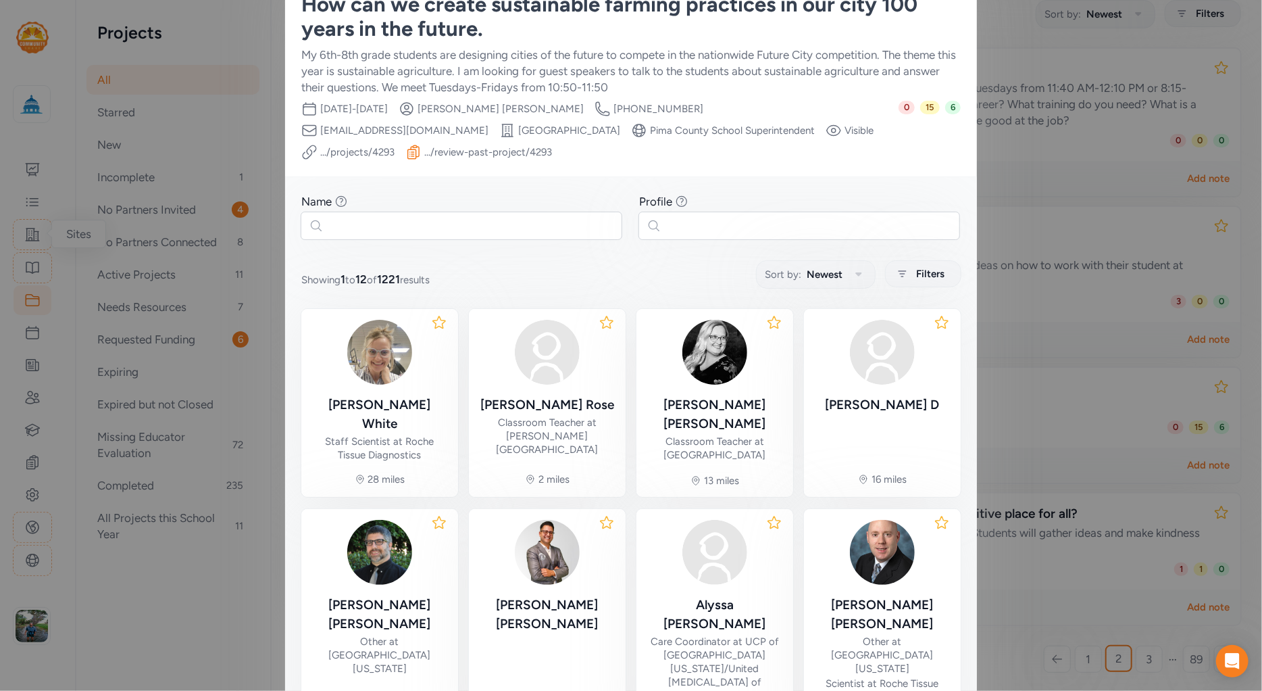
scroll to position [92, 0]
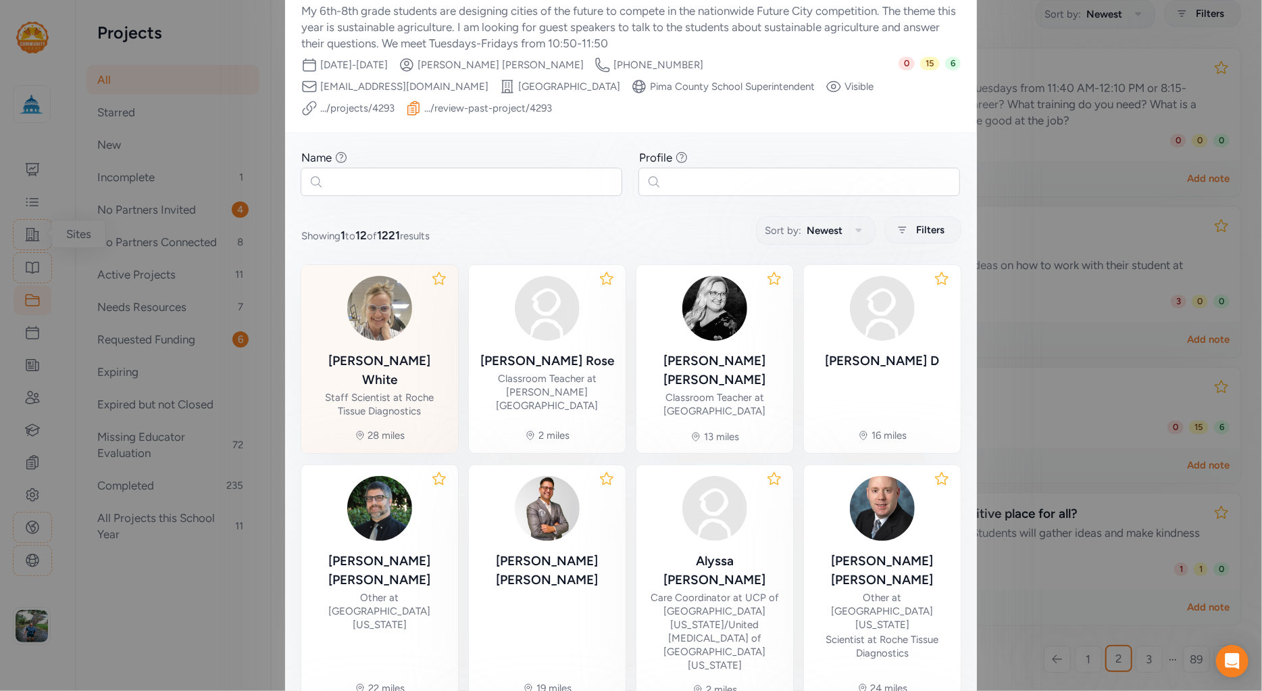
click at [376, 351] on div "Katherine White" at bounding box center [379, 370] width 135 height 38
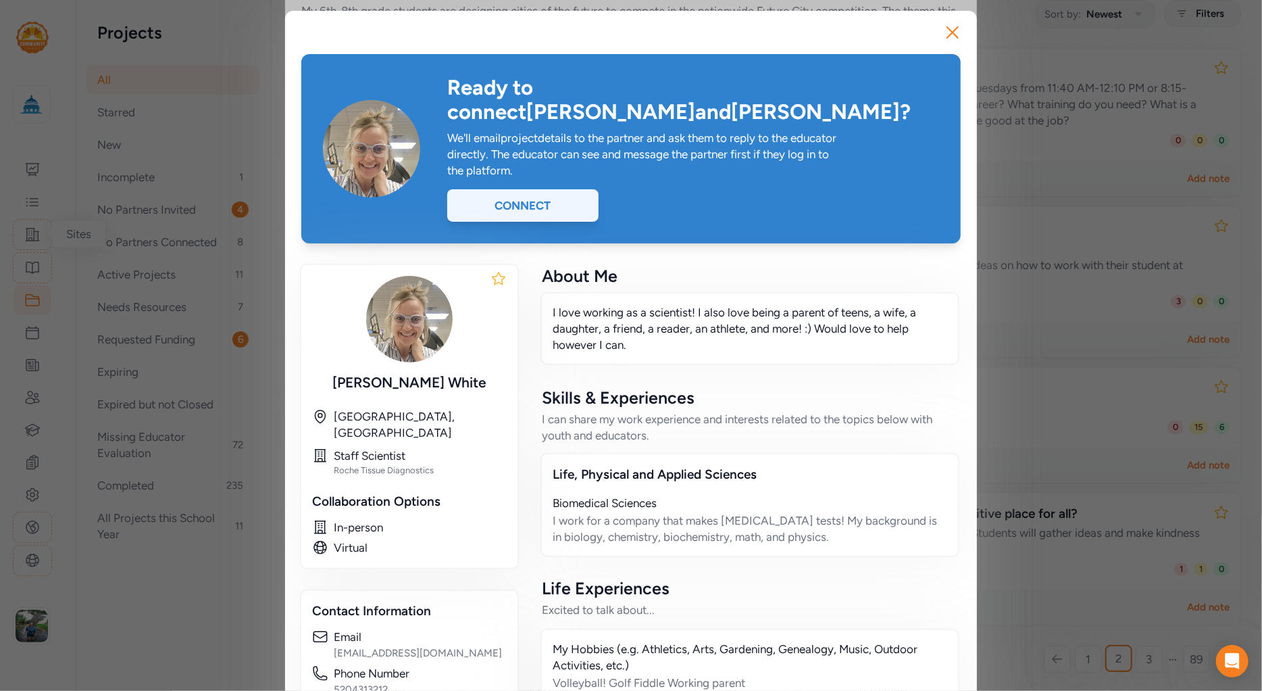
click at [517, 189] on div "Connect" at bounding box center [522, 205] width 151 height 32
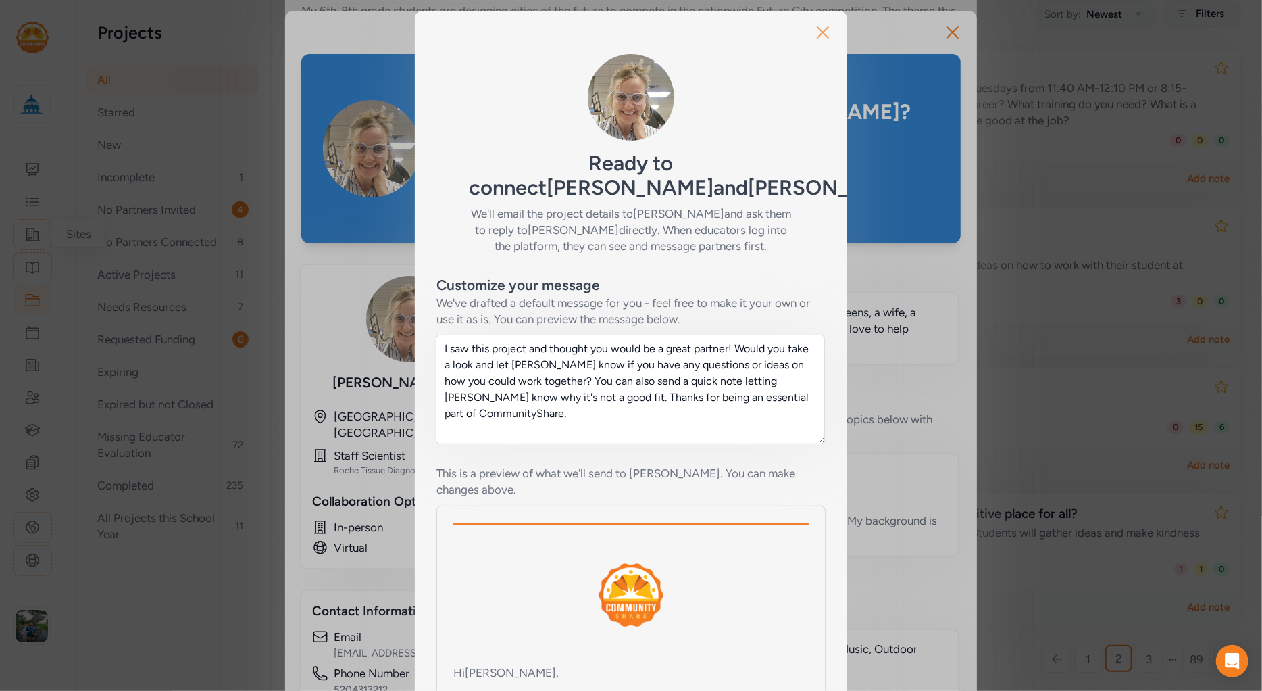
click at [822, 34] on icon "button" at bounding box center [823, 33] width 22 height 22
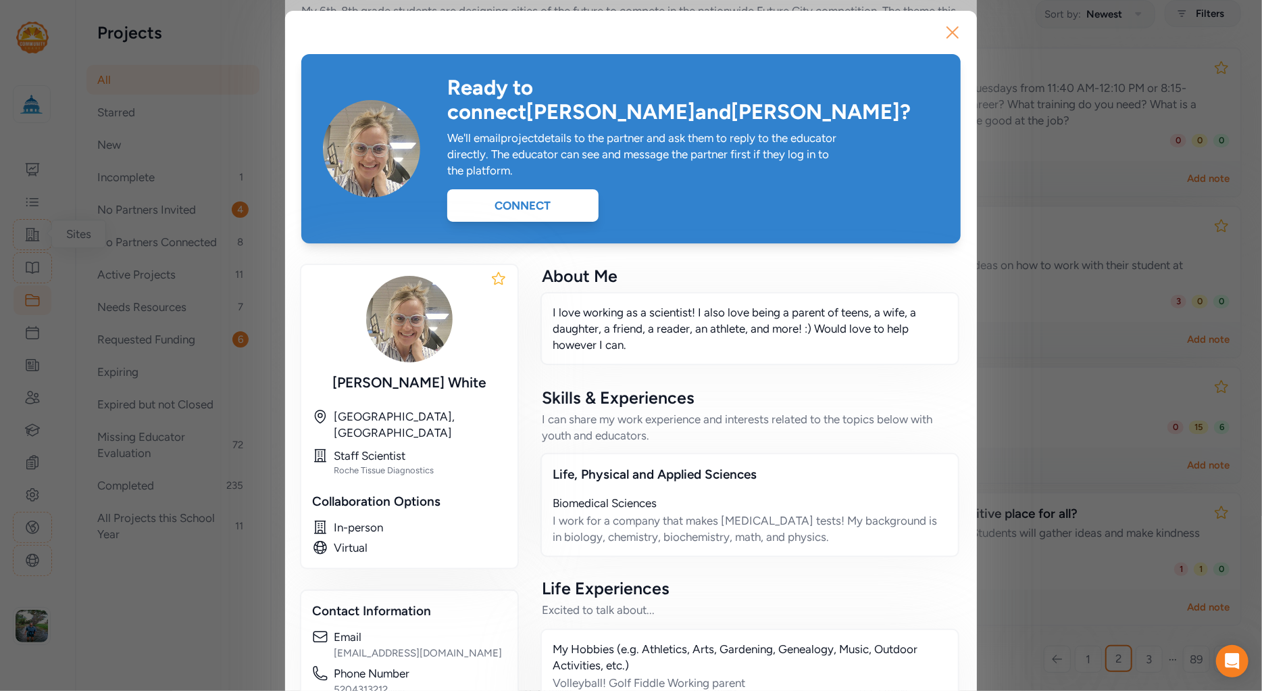
click at [947, 30] on icon "button" at bounding box center [953, 33] width 22 height 22
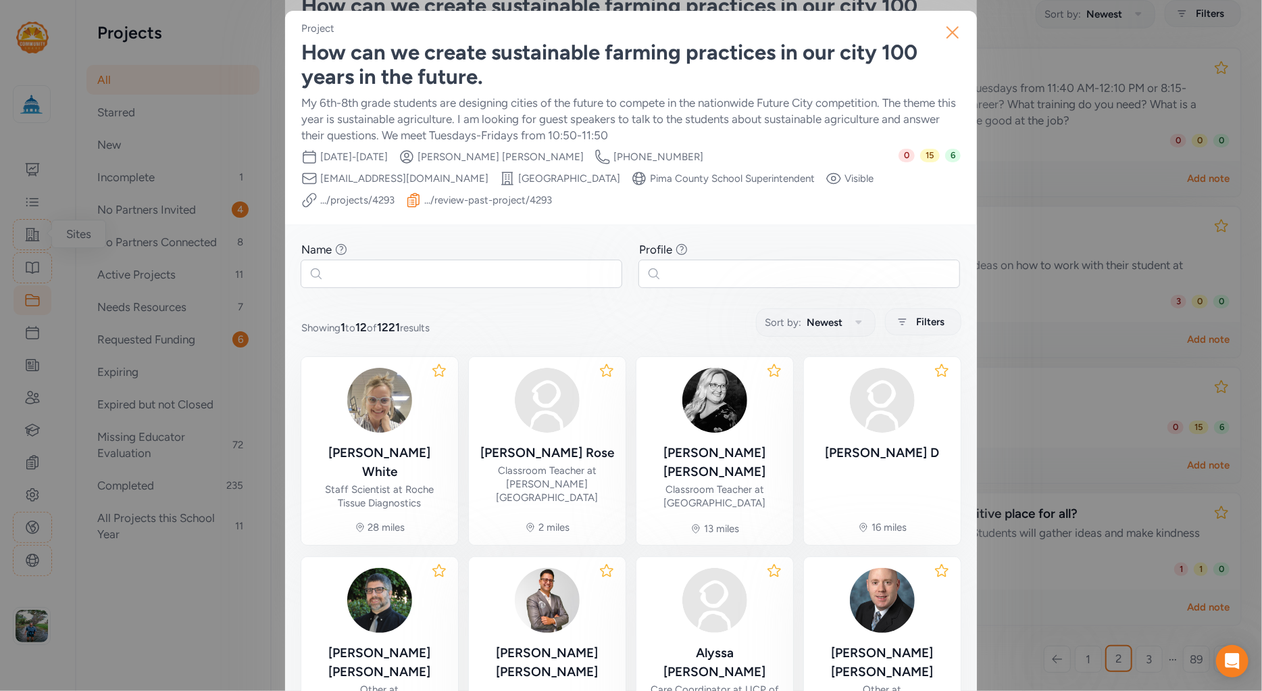
click at [950, 34] on icon "button" at bounding box center [953, 33] width 22 height 22
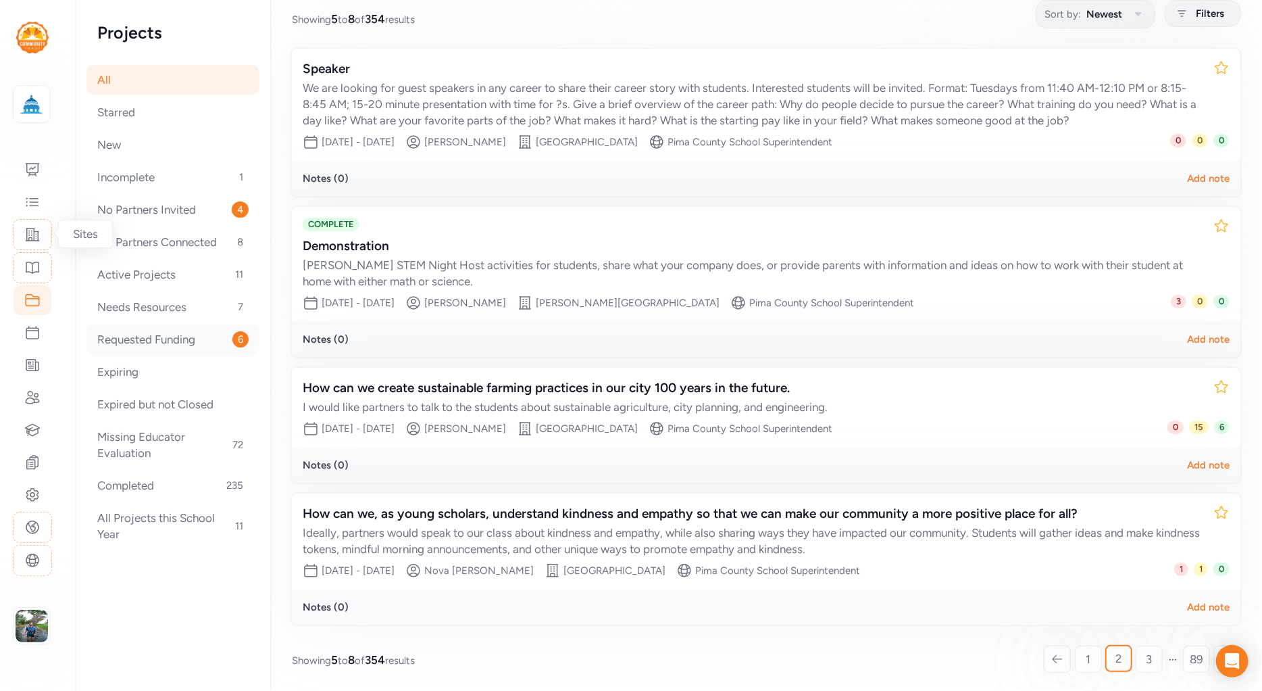
click at [151, 339] on div "Requested Funding 6" at bounding box center [172, 339] width 173 height 30
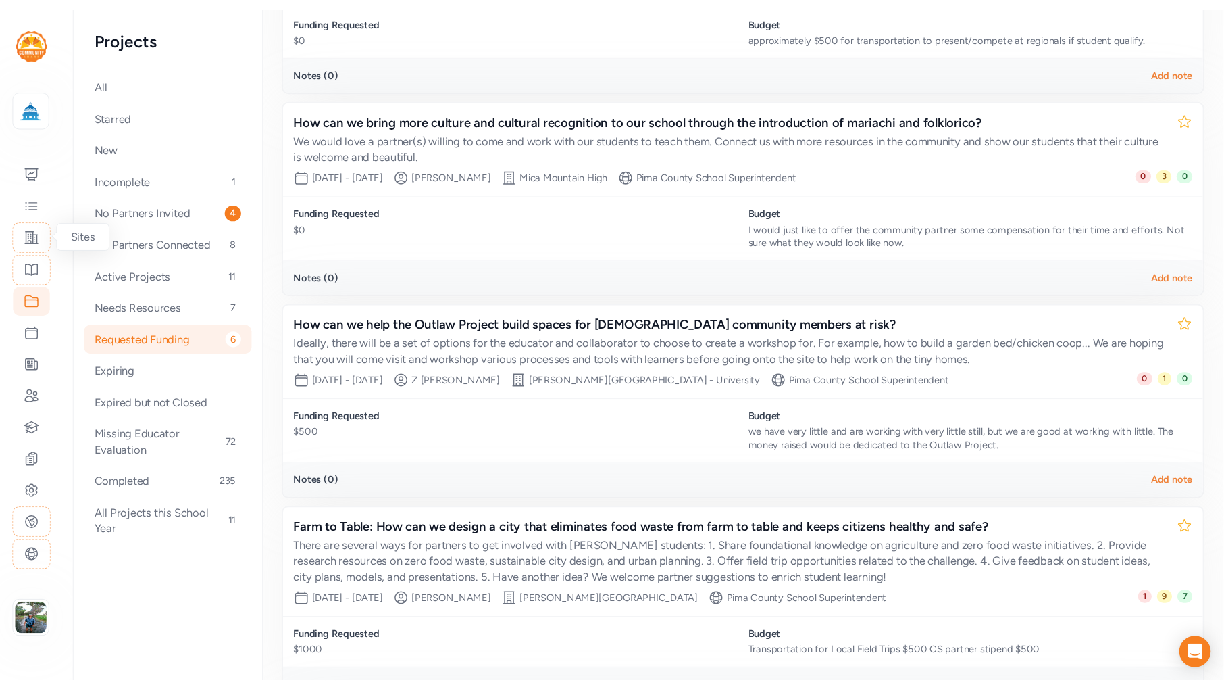
scroll to position [461, 0]
